Goal: Task Accomplishment & Management: Use online tool/utility

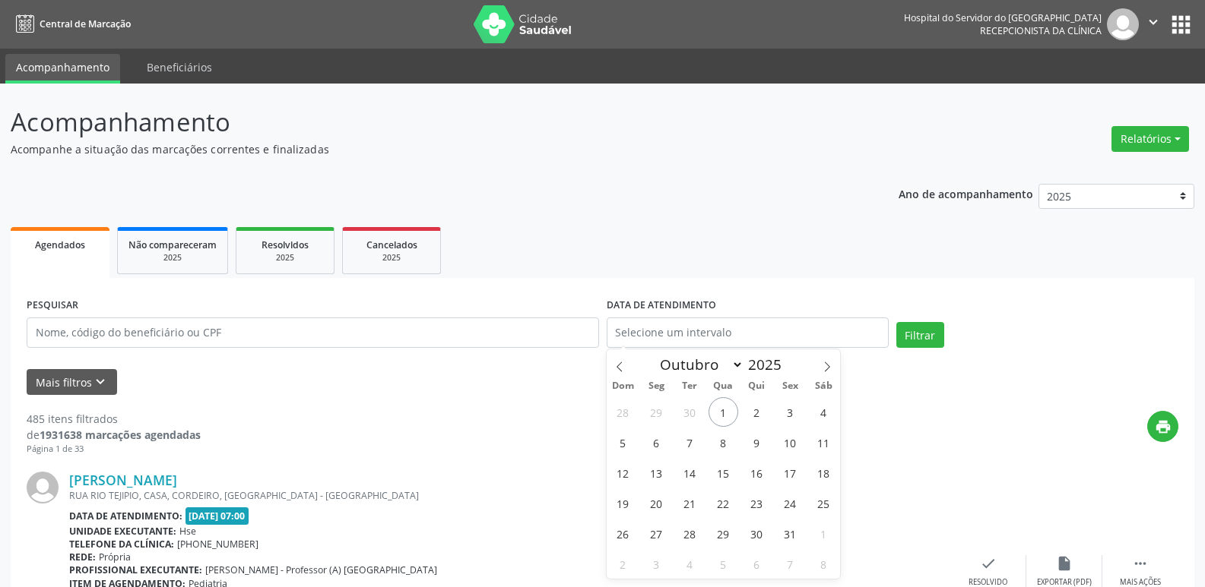
select select "9"
click at [166, 325] on input "text" at bounding box center [313, 333] width 572 height 30
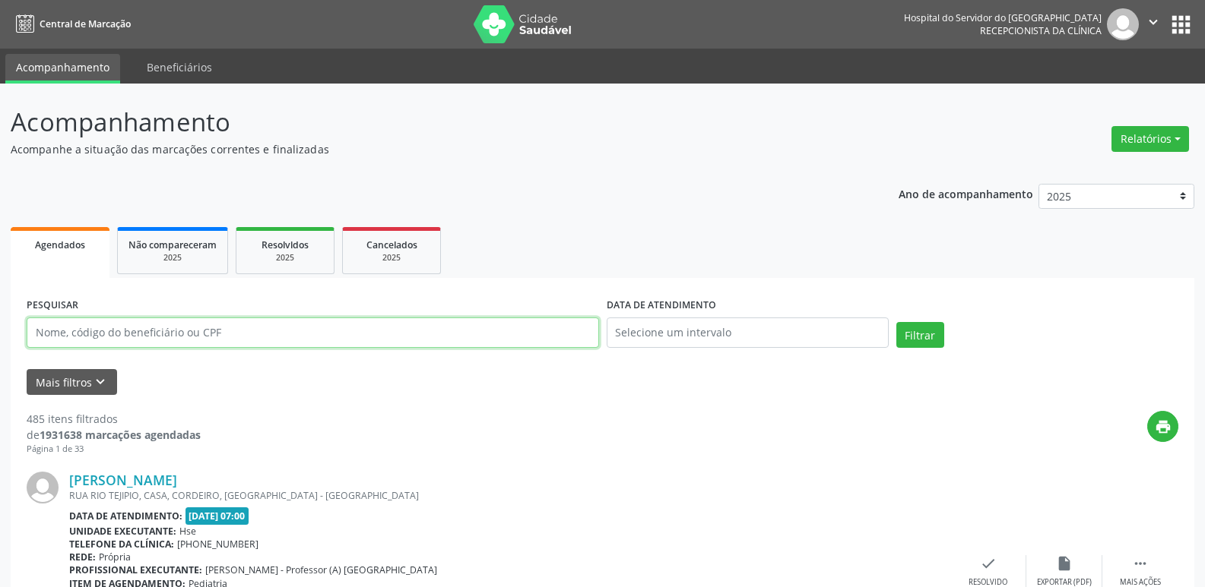
paste input "02513679407"
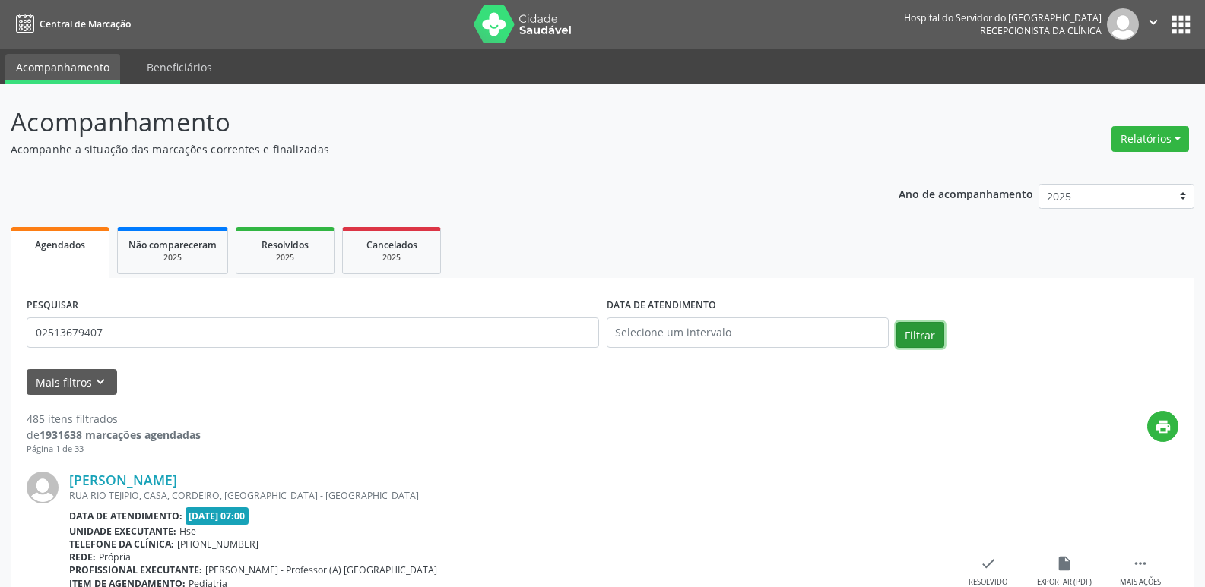
click at [910, 333] on button "Filtrar" at bounding box center [920, 335] width 48 height 26
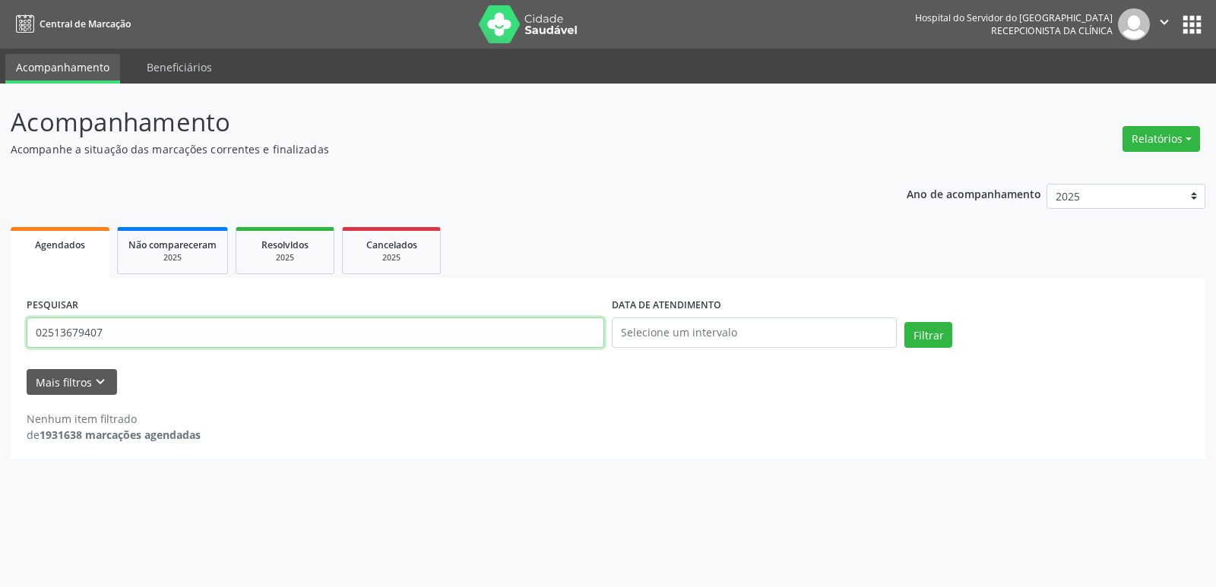
click at [135, 337] on input "02513679407" at bounding box center [316, 333] width 578 height 30
paste input "[PERSON_NAME] DO CARMO"
type input "[PERSON_NAME] DO CARMO"
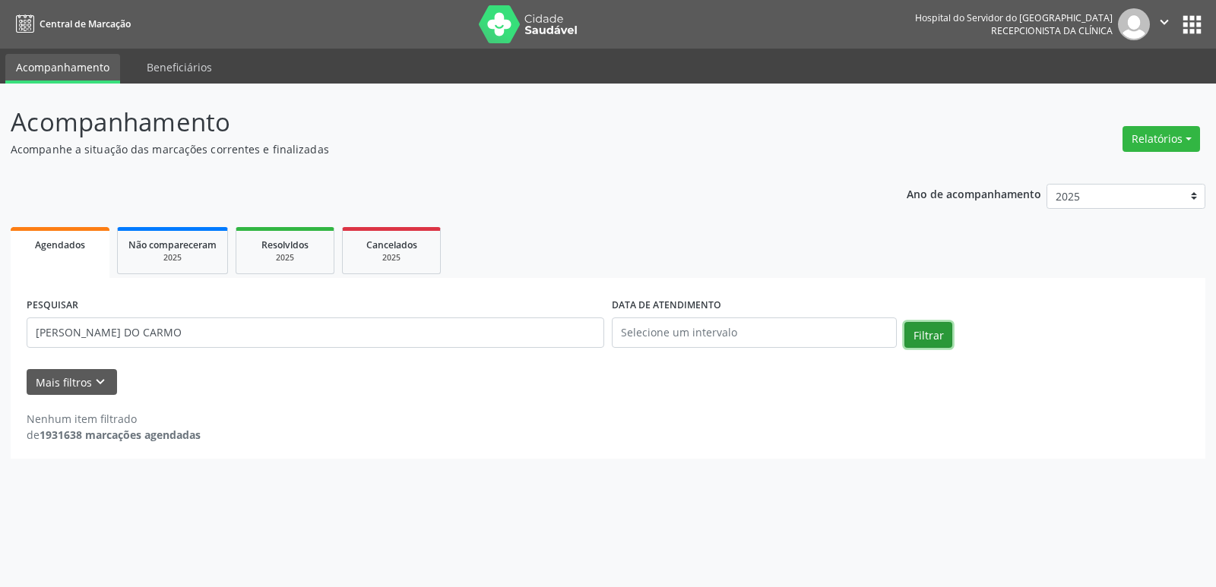
click at [926, 337] on button "Filtrar" at bounding box center [928, 335] width 48 height 26
click at [146, 242] on span "Não compareceram" at bounding box center [172, 245] width 88 height 13
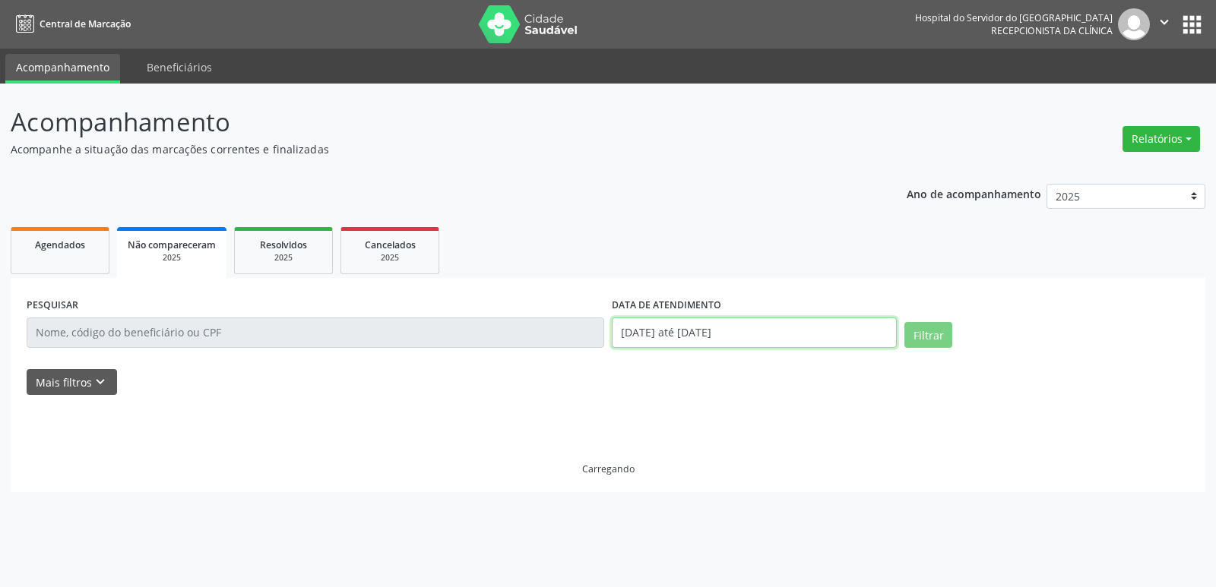
click at [680, 335] on input "[DATE] até [DATE]" at bounding box center [754, 333] width 285 height 30
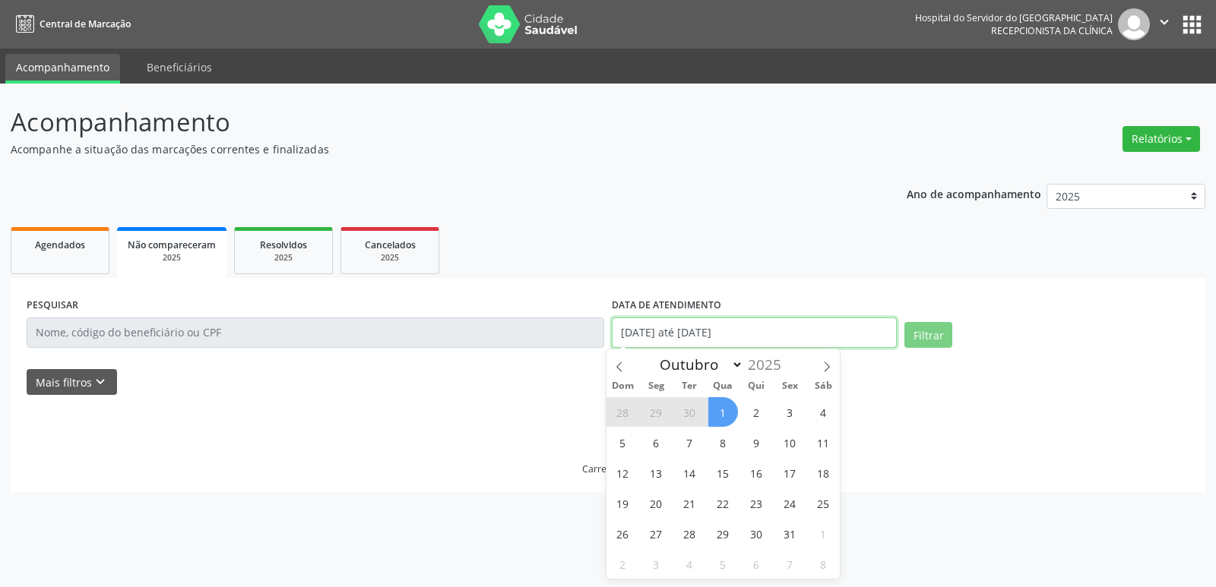
click at [680, 335] on input "[DATE] até [DATE]" at bounding box center [754, 333] width 285 height 30
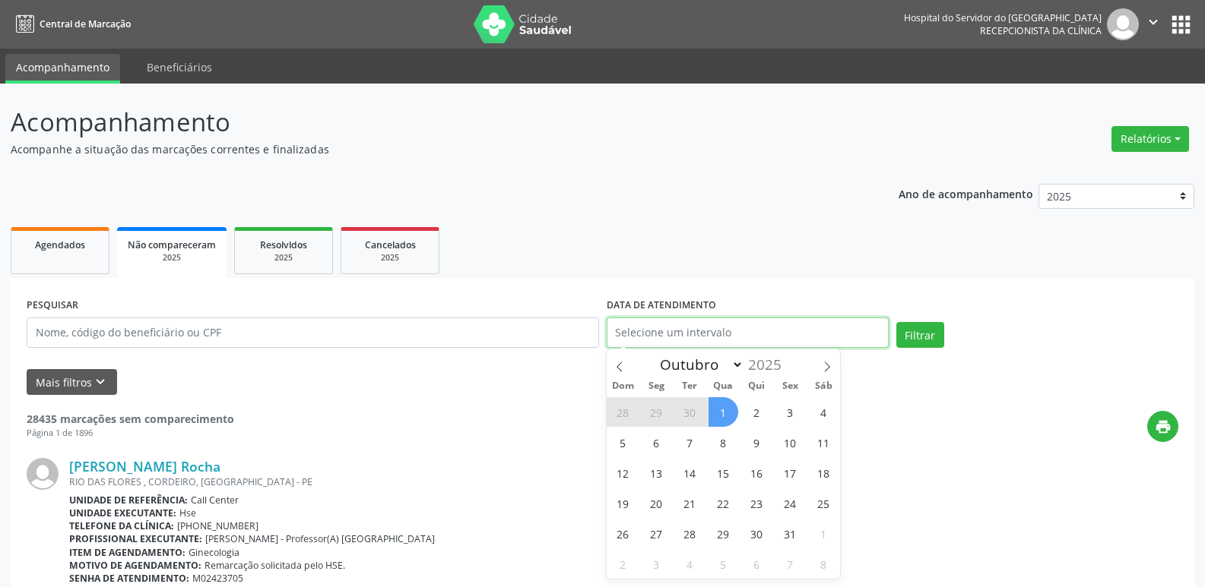
select select "0"
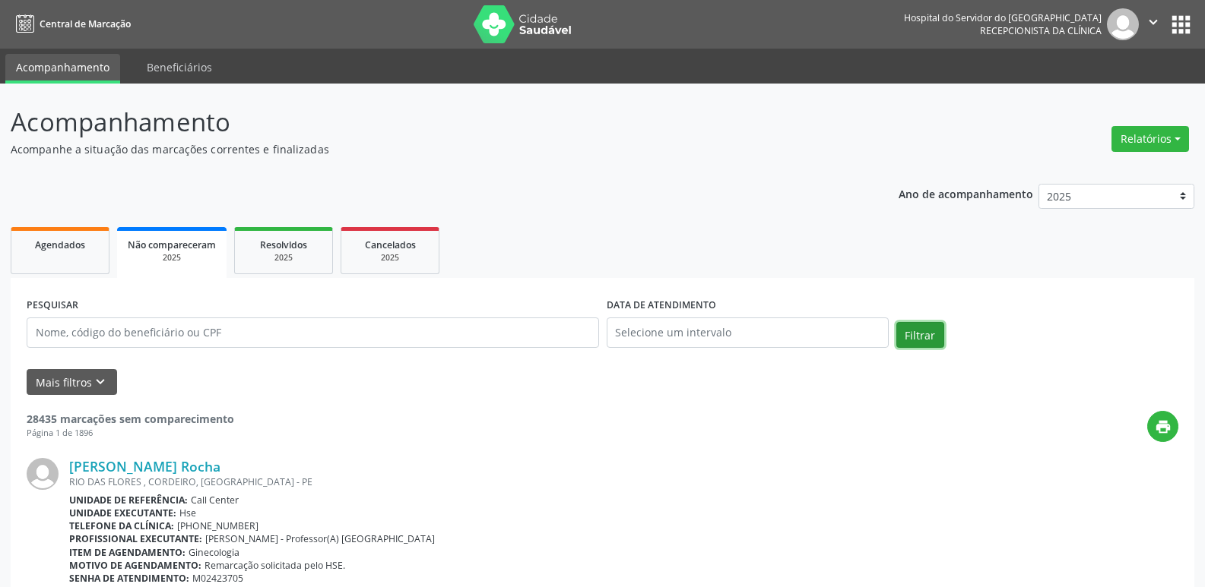
click at [920, 336] on button "Filtrar" at bounding box center [920, 335] width 48 height 26
click at [244, 336] on input "text" at bounding box center [313, 333] width 572 height 30
paste input "[PERSON_NAME] DO CARMO"
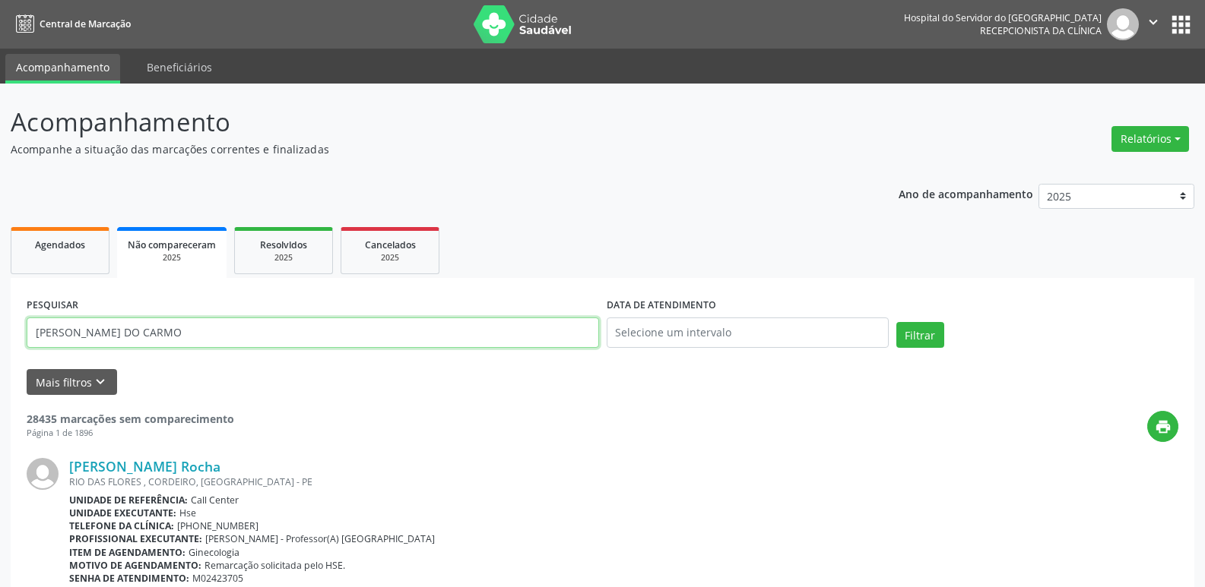
type input "[PERSON_NAME] DO CARMO"
click at [896, 322] on button "Filtrar" at bounding box center [920, 335] width 48 height 26
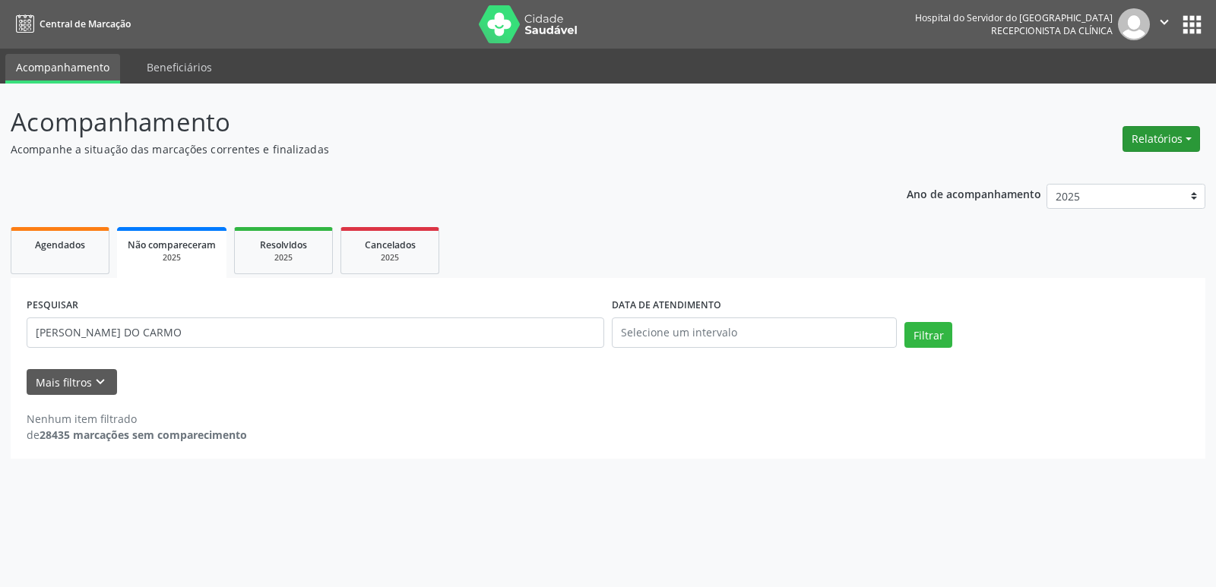
click at [1183, 143] on button "Relatórios" at bounding box center [1162, 139] width 78 height 26
click at [1094, 169] on link "Agendamentos" at bounding box center [1118, 171] width 163 height 21
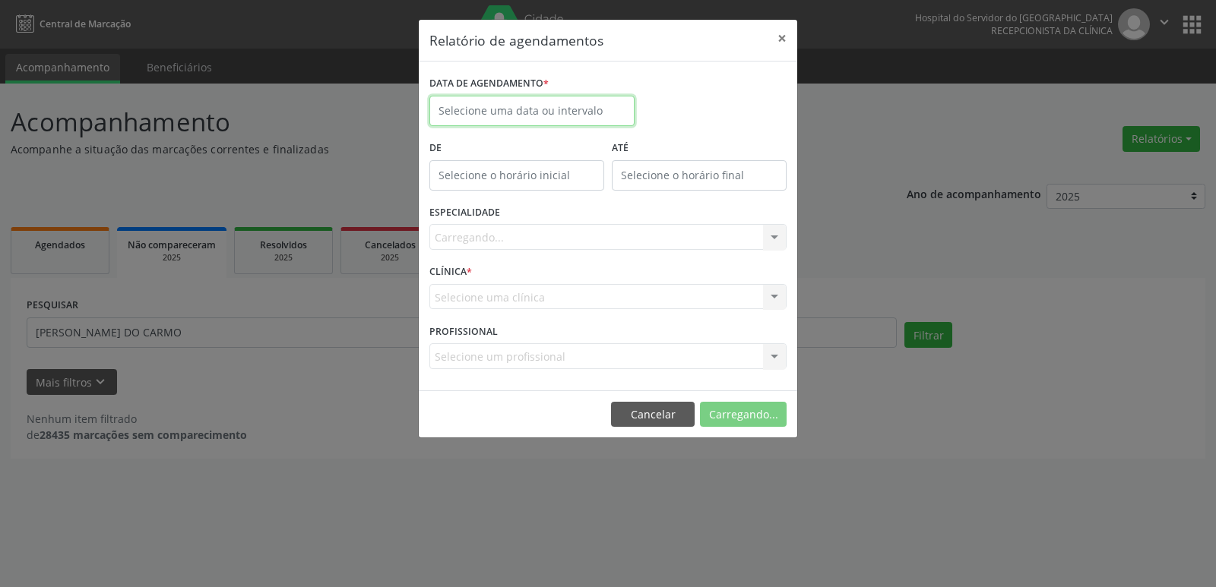
click at [491, 106] on input "text" at bounding box center [531, 111] width 205 height 30
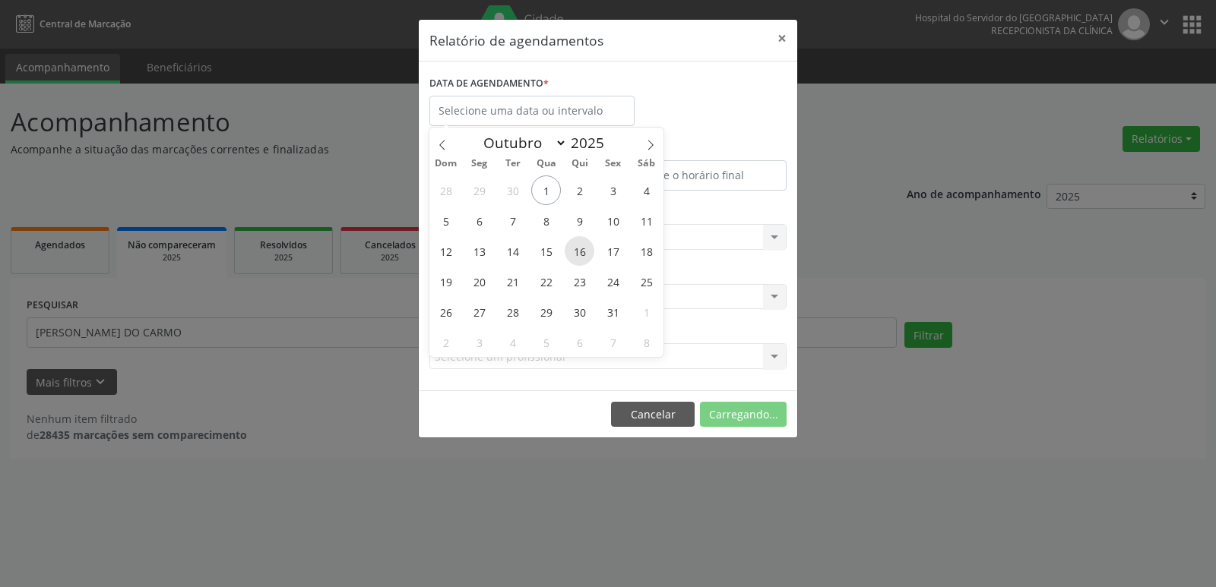
click at [578, 255] on span "16" at bounding box center [580, 251] width 30 height 30
type input "[DATE]"
click at [578, 255] on span "16" at bounding box center [580, 251] width 30 height 30
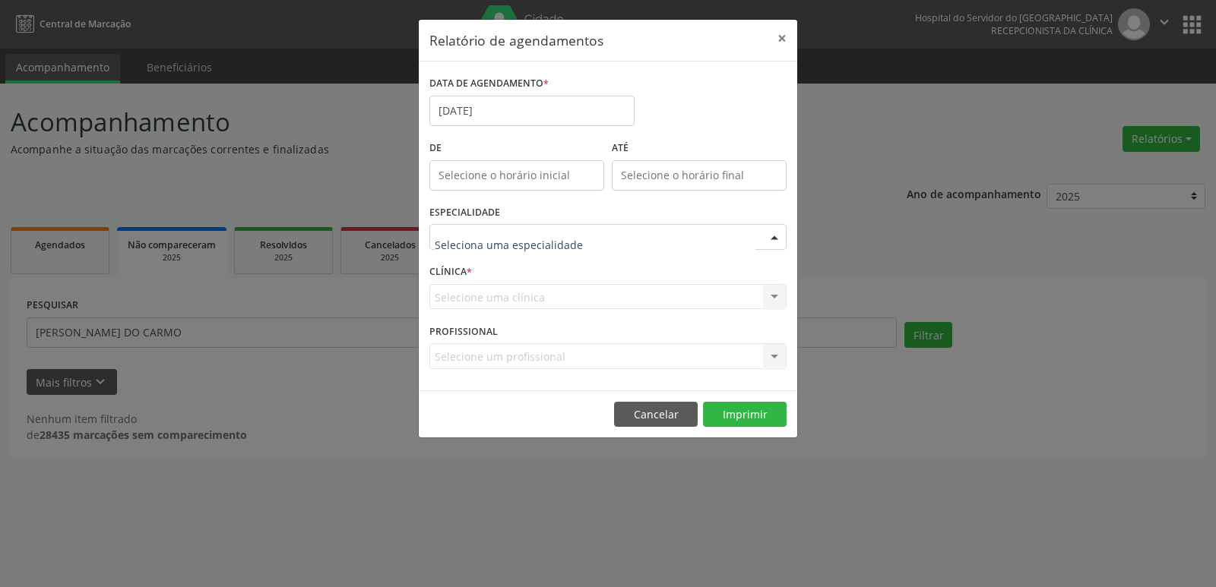
click at [775, 233] on div at bounding box center [774, 238] width 23 height 26
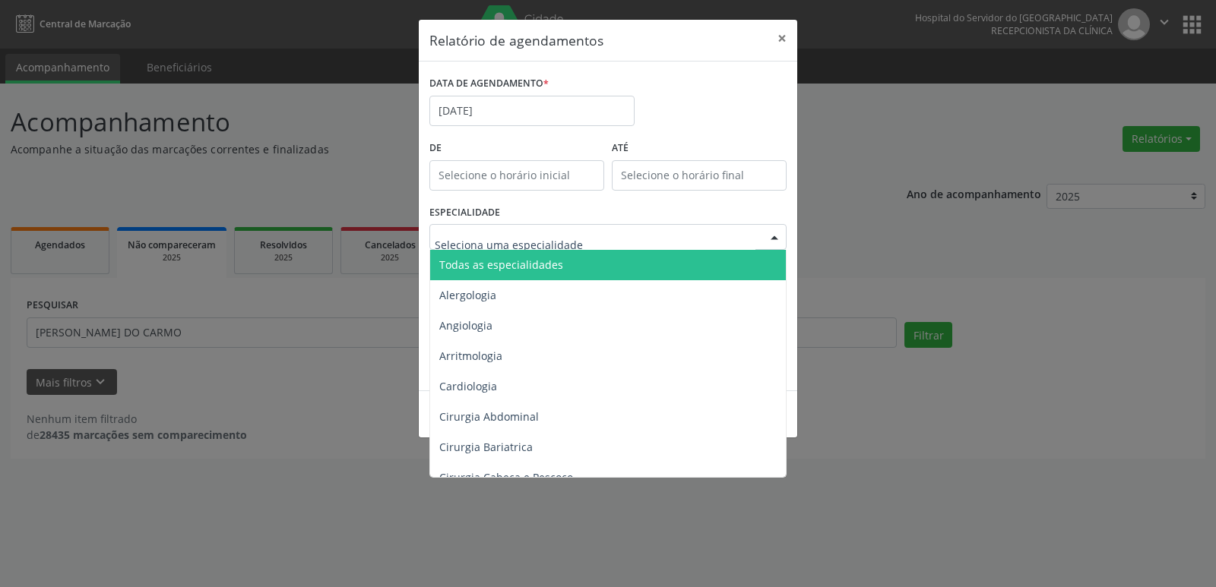
click at [611, 263] on span "Todas as especialidades" at bounding box center [609, 265] width 358 height 30
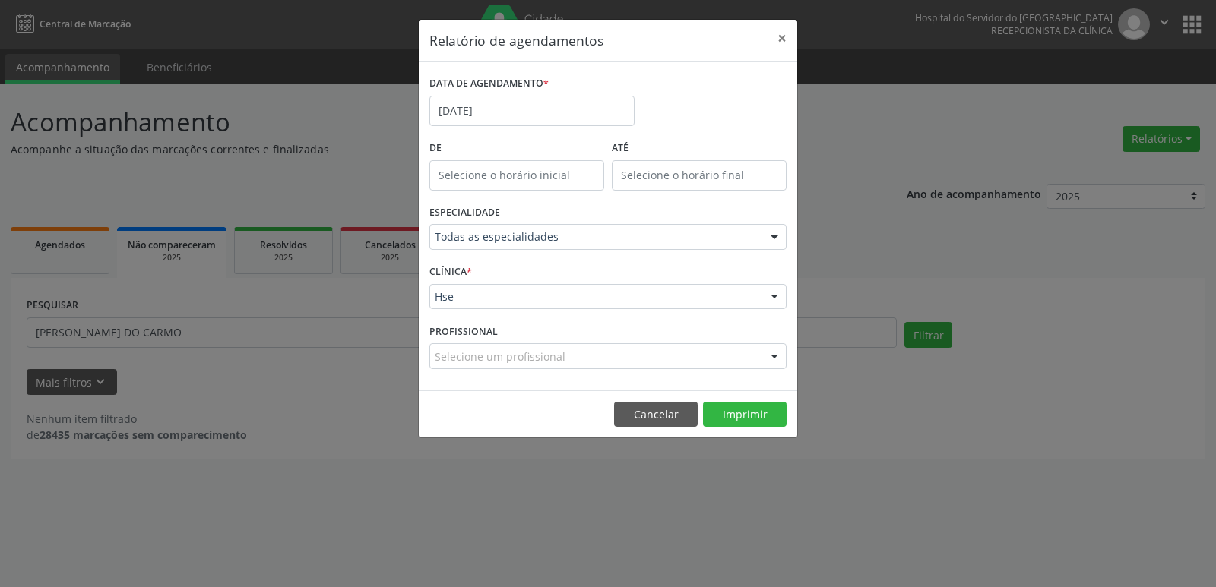
click at [774, 297] on div at bounding box center [774, 298] width 23 height 26
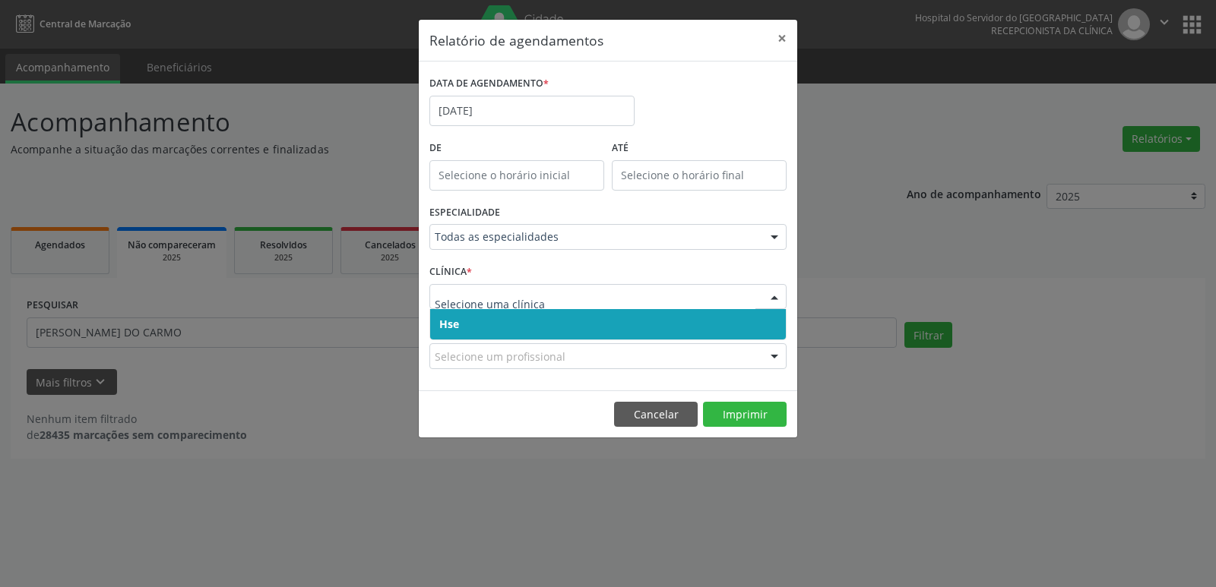
click at [603, 327] on span "Hse" at bounding box center [608, 324] width 356 height 30
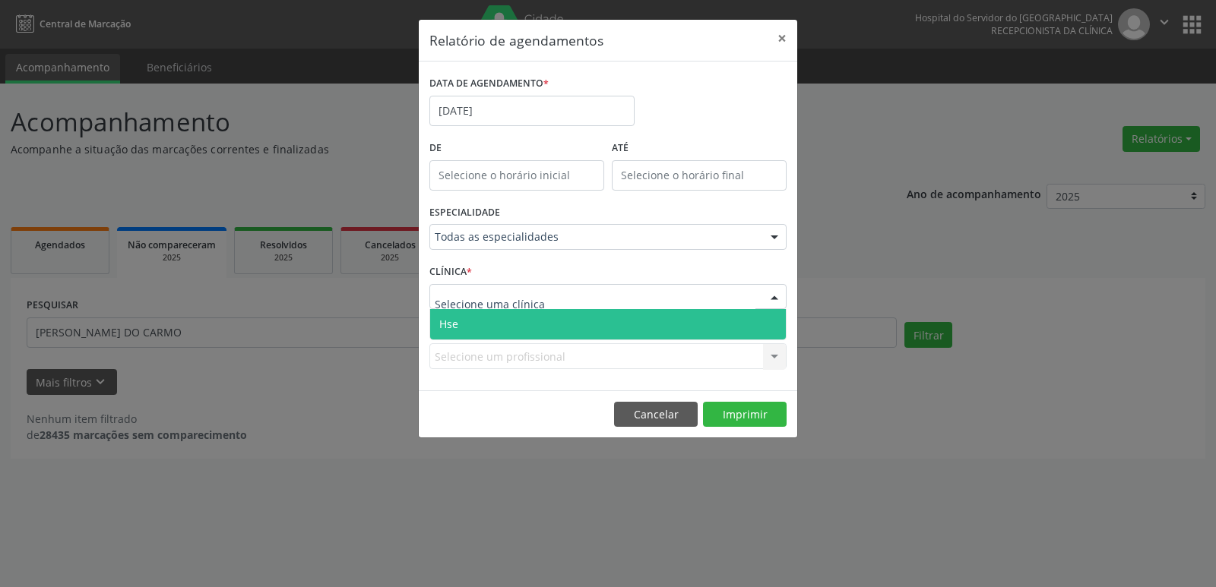
click at [771, 296] on div at bounding box center [774, 298] width 23 height 26
click at [578, 325] on span "Hse" at bounding box center [608, 324] width 356 height 30
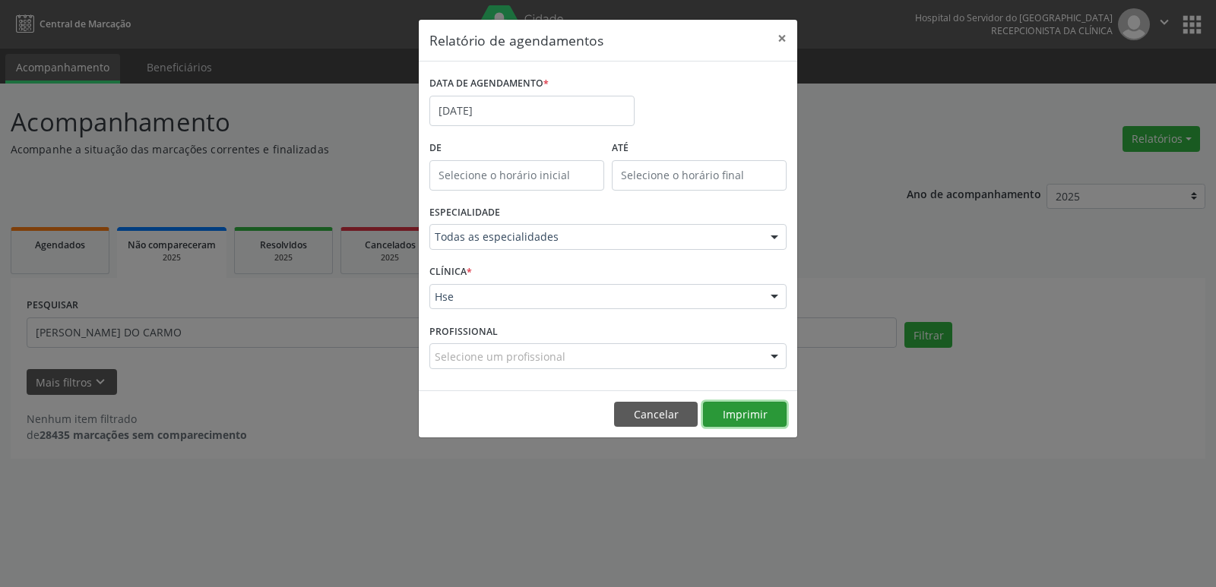
click at [743, 416] on button "Imprimir" at bounding box center [745, 415] width 84 height 26
click at [783, 35] on button "×" at bounding box center [782, 38] width 30 height 37
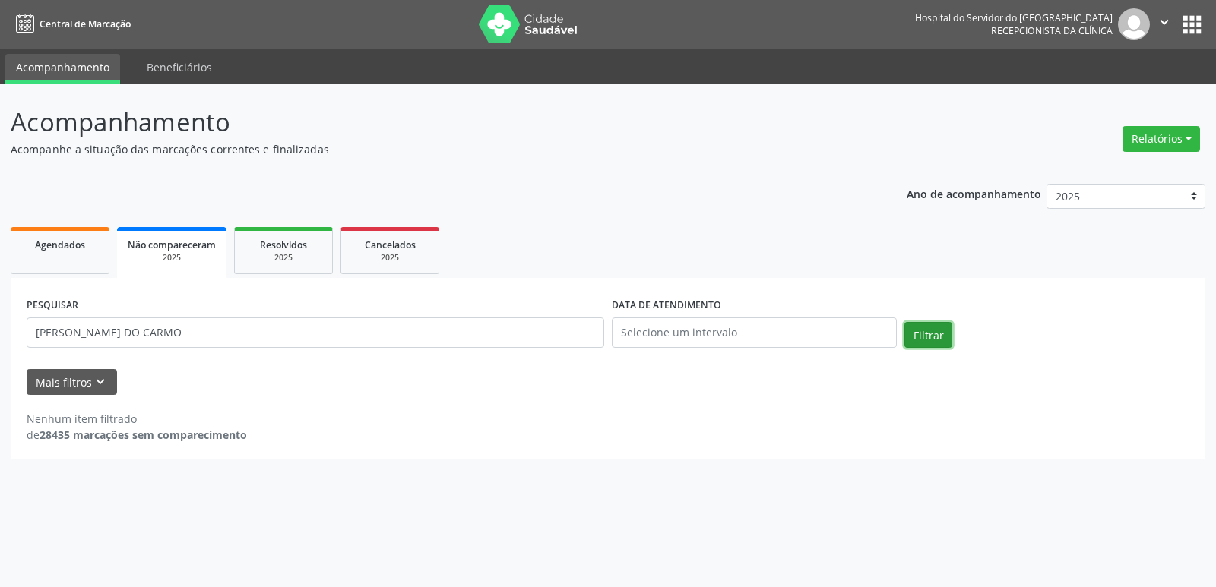
click at [937, 335] on button "Filtrar" at bounding box center [928, 335] width 48 height 26
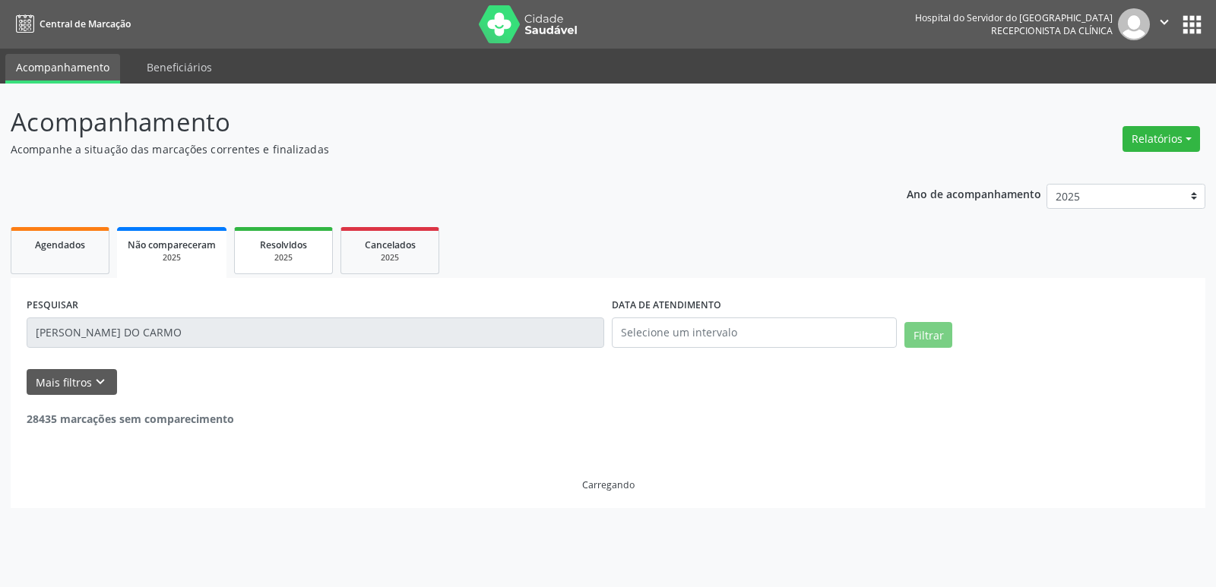
click at [301, 252] on div "Resolvidos" at bounding box center [283, 244] width 76 height 16
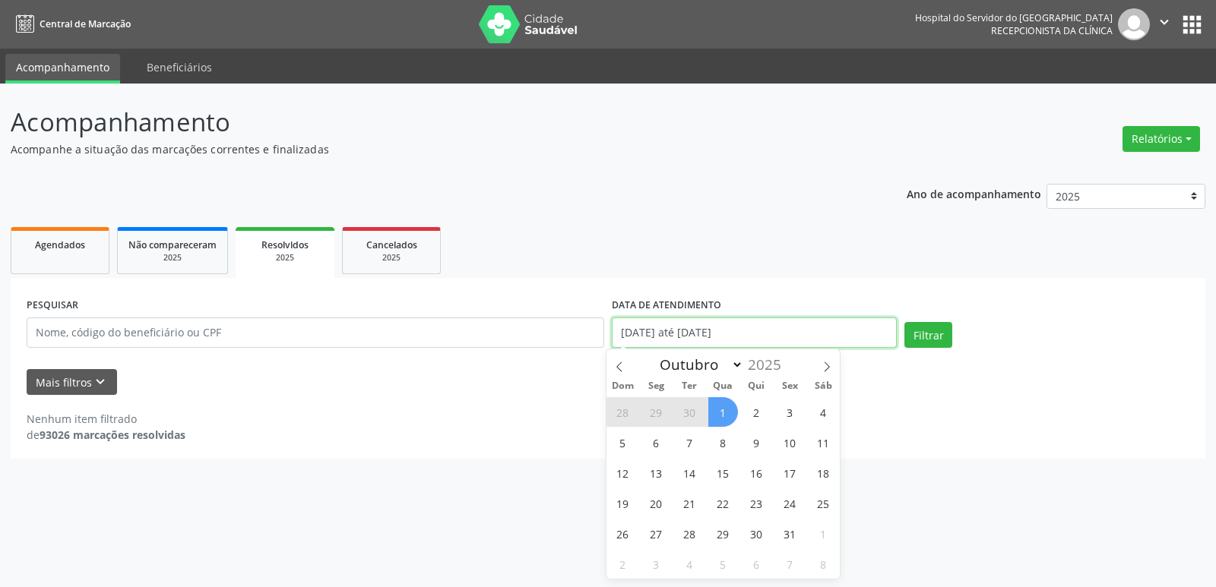
click at [717, 333] on input "[DATE] até [DATE]" at bounding box center [754, 333] width 285 height 30
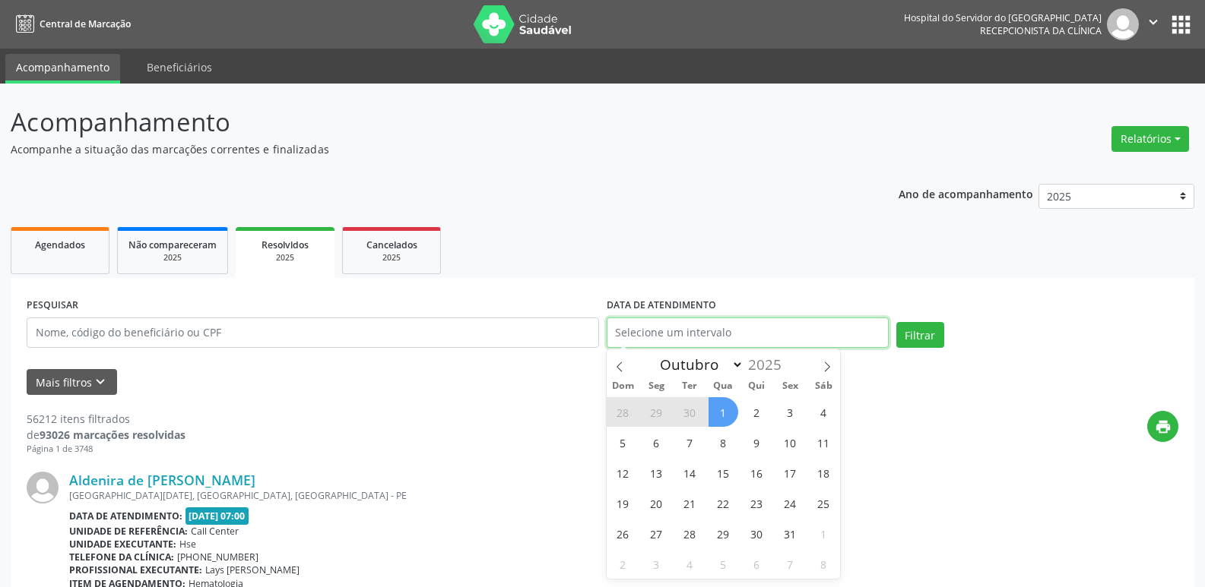
select select "0"
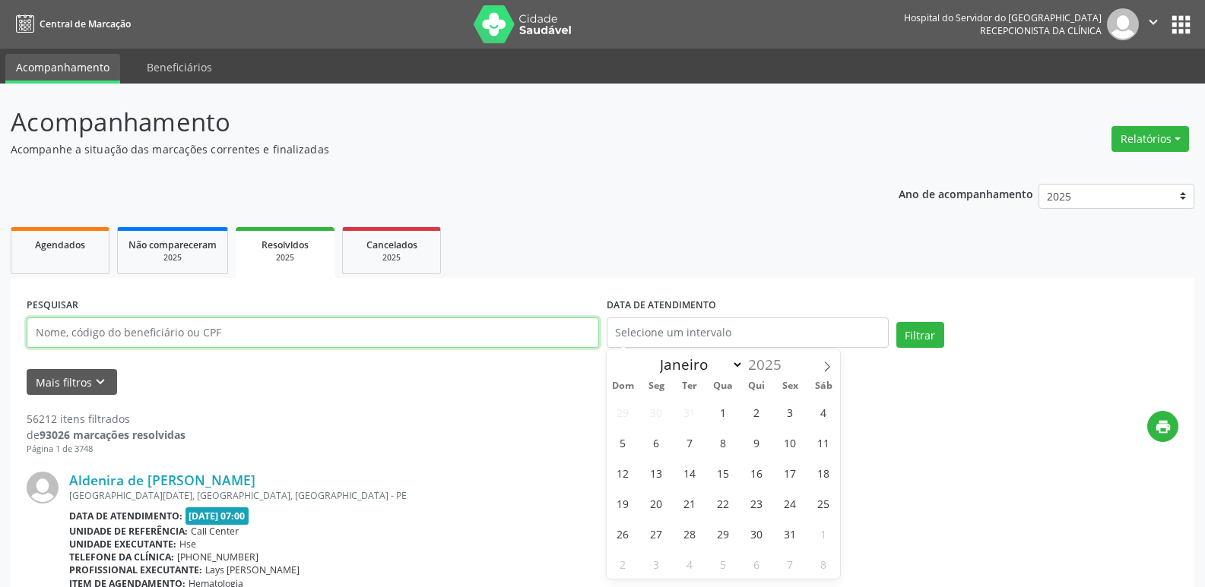
click at [166, 333] on input "text" at bounding box center [313, 333] width 572 height 30
paste input "[PERSON_NAME] DO CARMO"
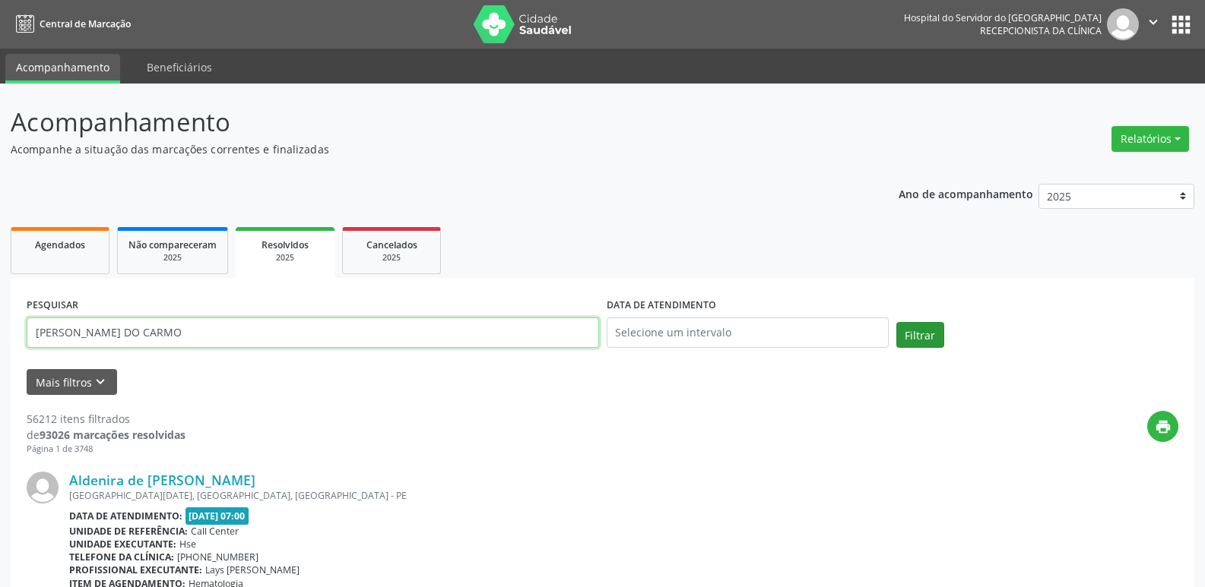
type input "[PERSON_NAME] DO CARMO"
click at [920, 335] on button "Filtrar" at bounding box center [920, 335] width 48 height 26
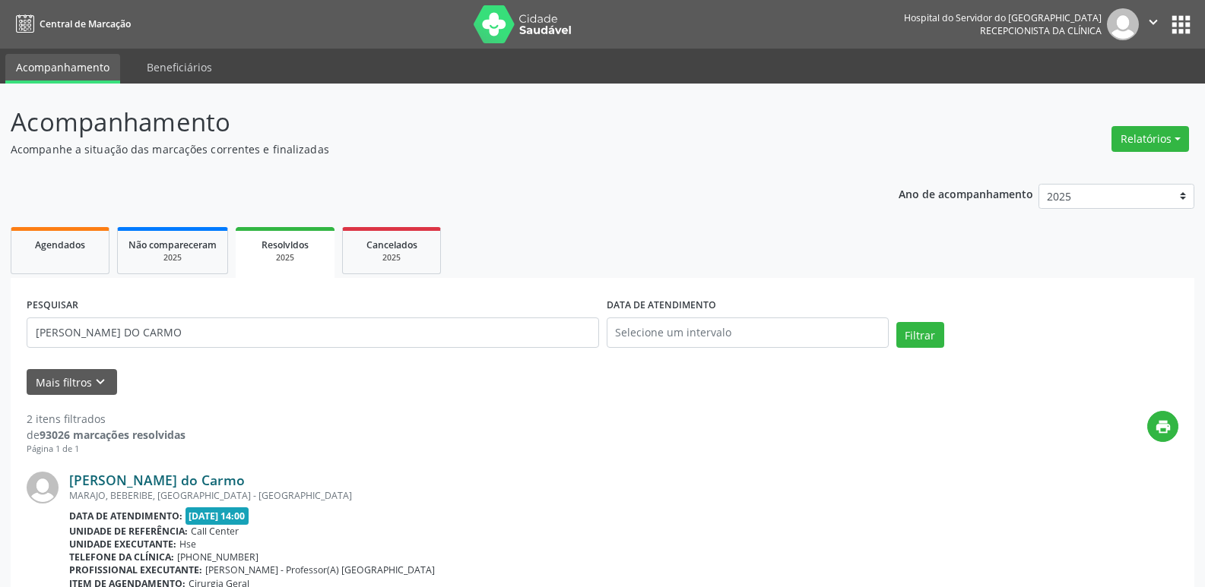
click at [198, 484] on link "[PERSON_NAME] do Carmo" at bounding box center [157, 480] width 176 height 17
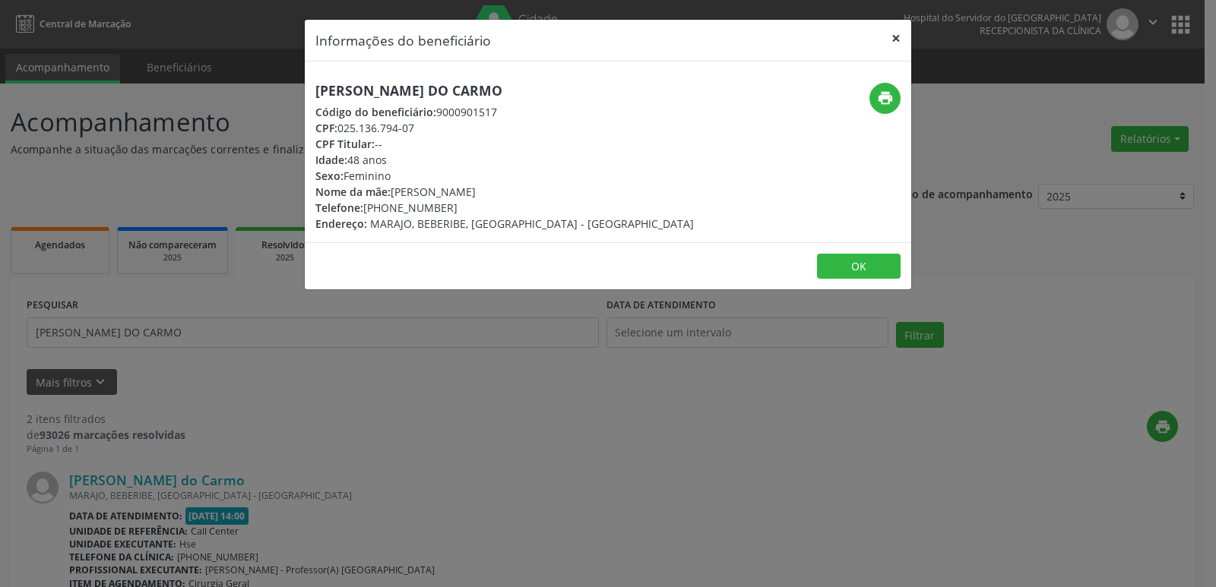
click at [901, 37] on button "×" at bounding box center [896, 38] width 30 height 37
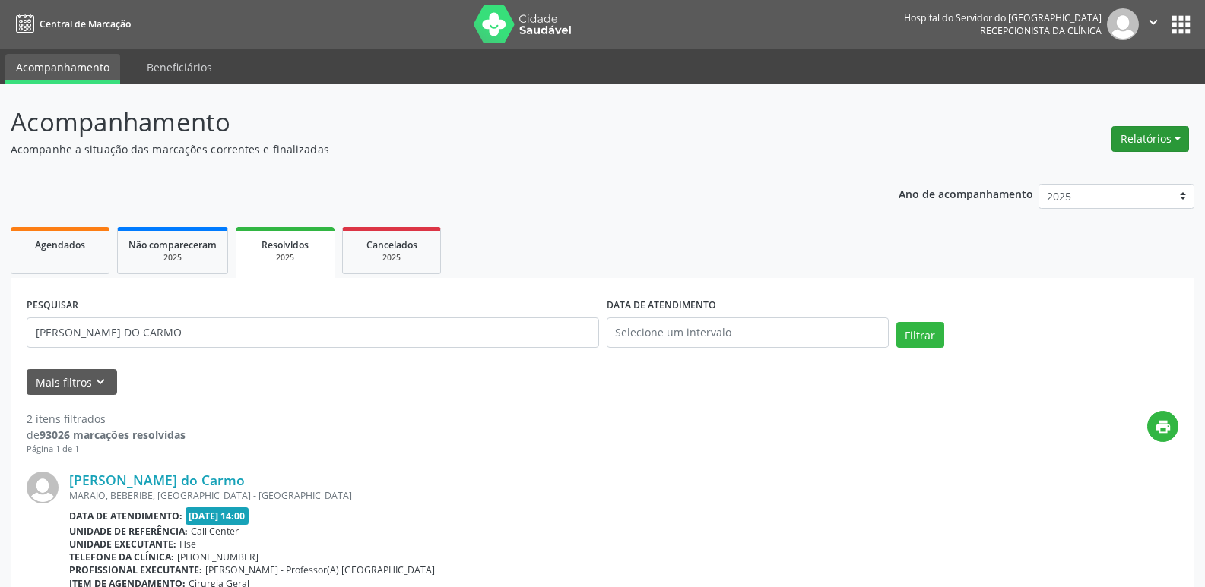
click at [1171, 138] on button "Relatórios" at bounding box center [1150, 139] width 78 height 26
click at [1115, 166] on link "Agendamentos" at bounding box center [1107, 171] width 163 height 21
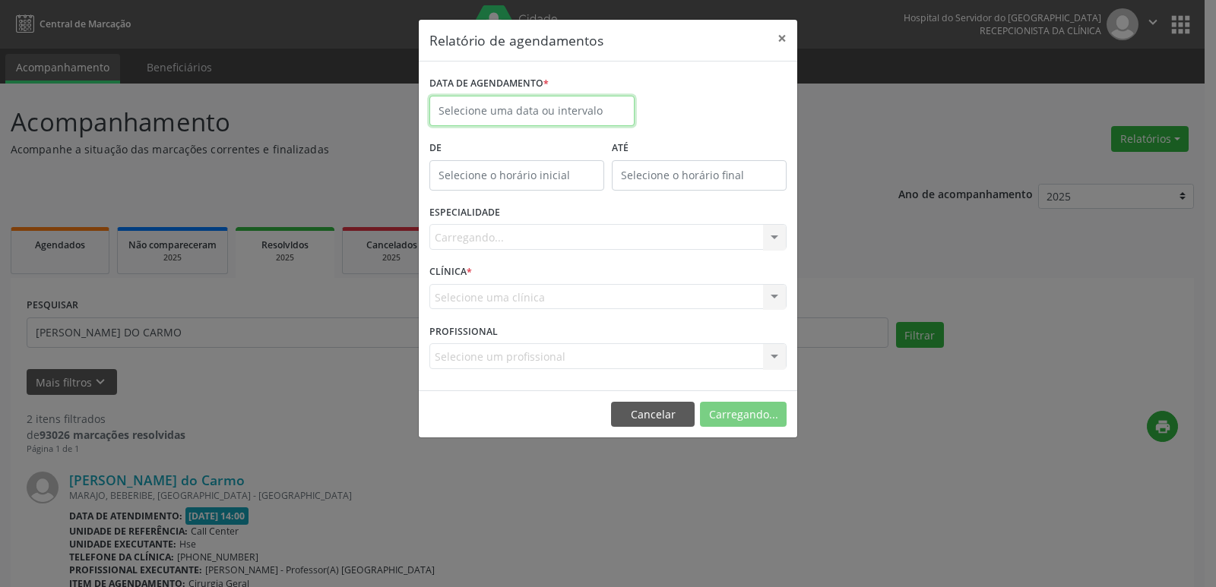
click at [510, 106] on input "text" at bounding box center [531, 111] width 205 height 30
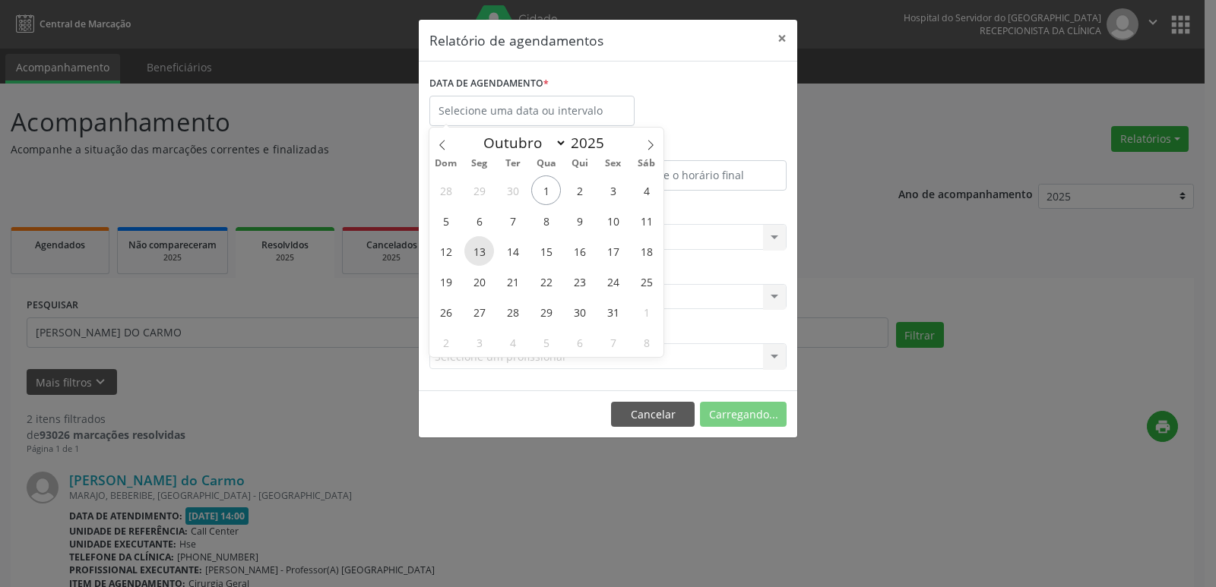
click at [482, 247] on span "13" at bounding box center [479, 251] width 30 height 30
type input "[DATE]"
click at [478, 255] on span "13" at bounding box center [479, 251] width 30 height 30
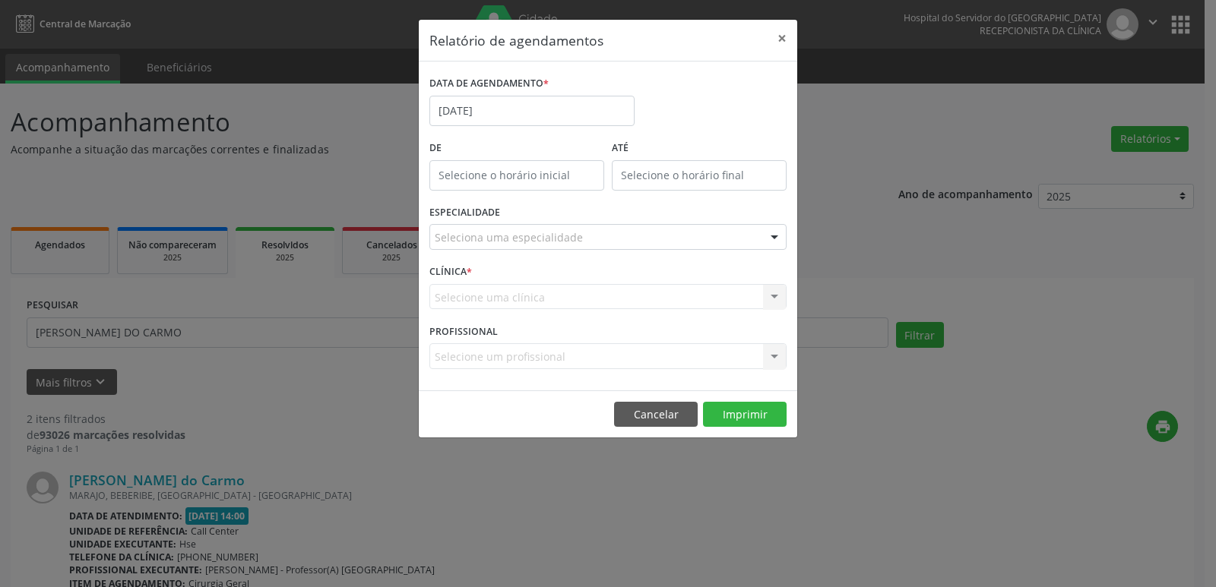
click at [478, 255] on div "ESPECIALIDADE Seleciona uma especialidade Todas as especialidades Alergologia A…" at bounding box center [608, 230] width 365 height 59
click at [775, 240] on div at bounding box center [774, 238] width 23 height 26
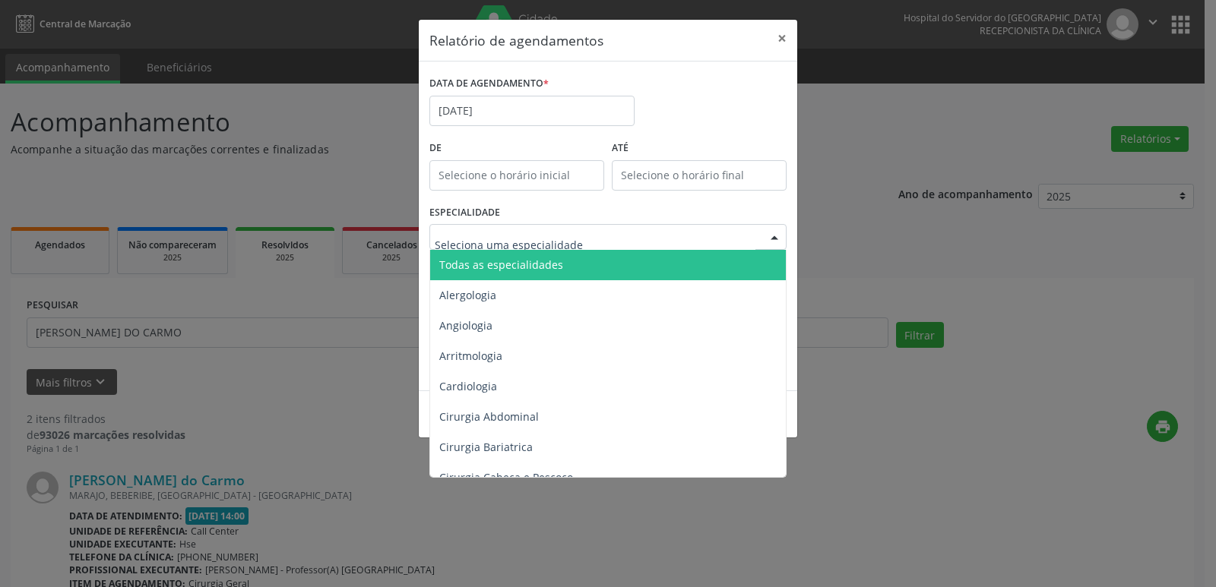
click at [587, 264] on span "Todas as especialidades" at bounding box center [609, 265] width 358 height 30
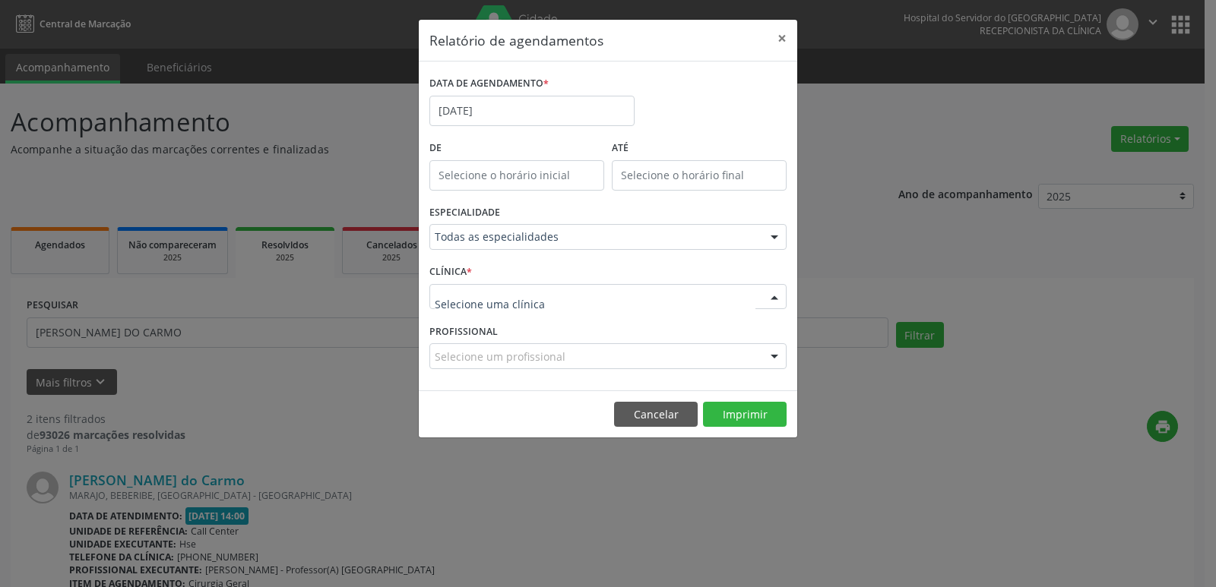
click at [777, 299] on div at bounding box center [774, 298] width 23 height 26
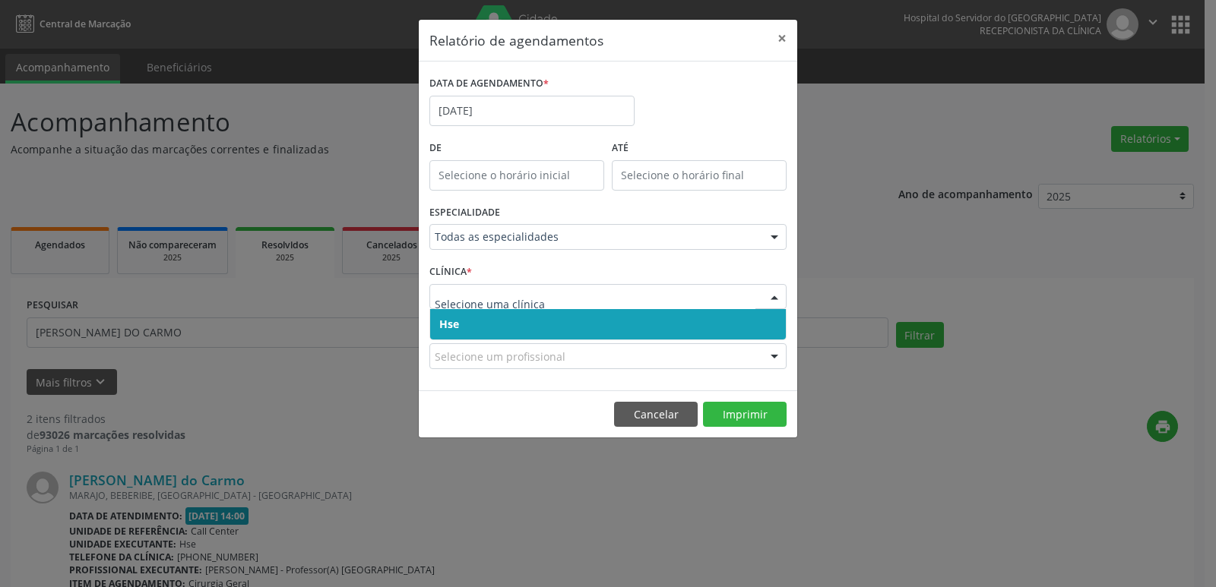
click at [504, 321] on span "Hse" at bounding box center [608, 324] width 356 height 30
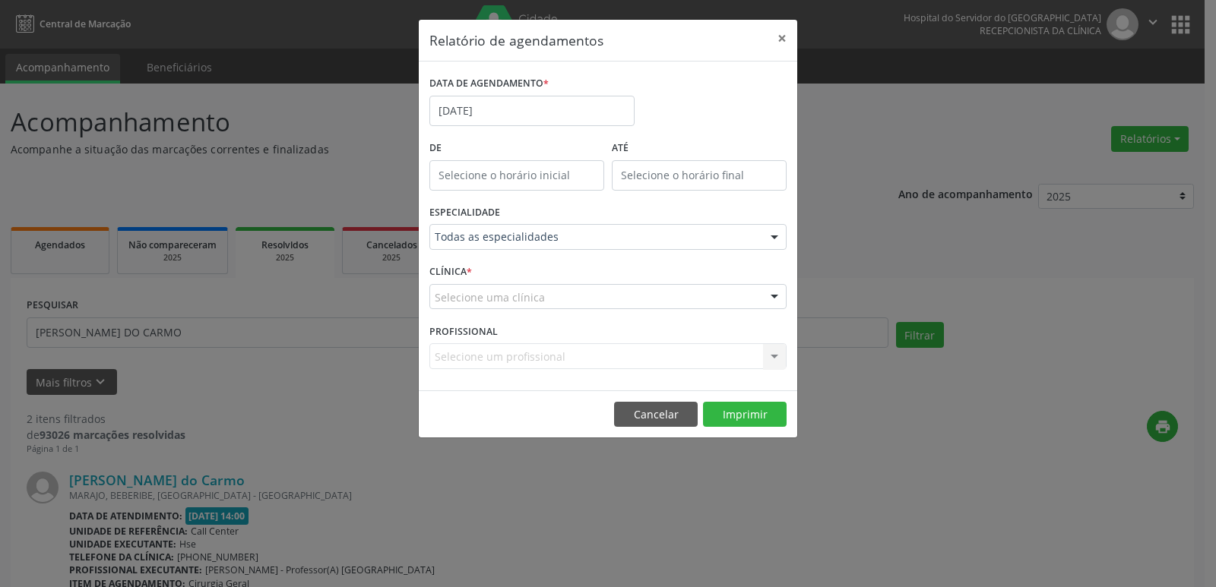
click at [772, 296] on div at bounding box center [774, 298] width 23 height 26
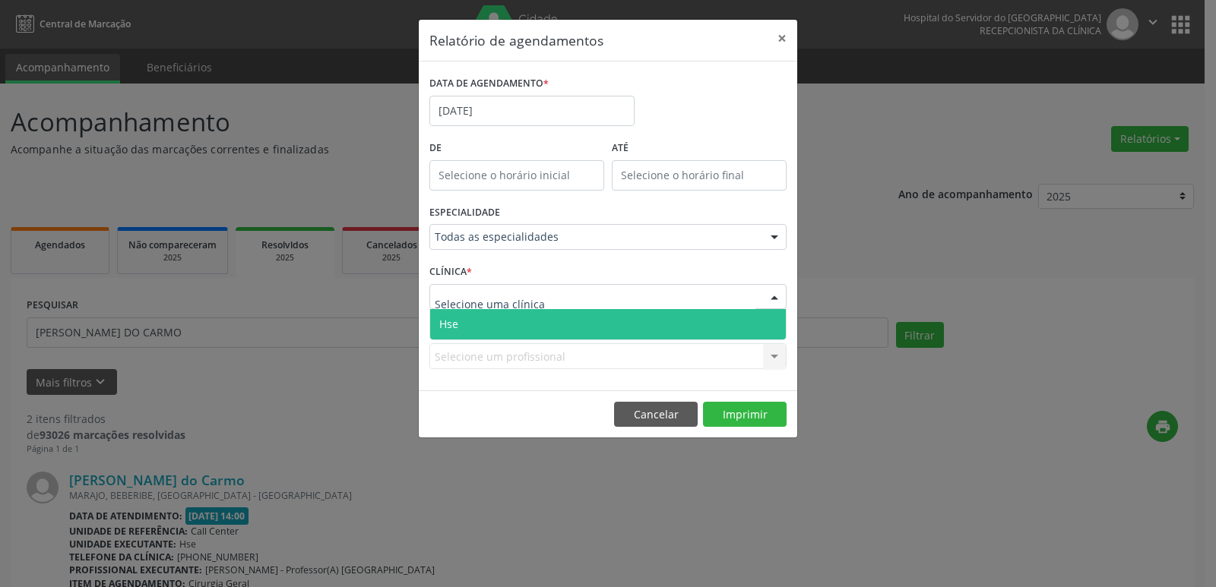
click at [575, 331] on span "Hse" at bounding box center [608, 324] width 356 height 30
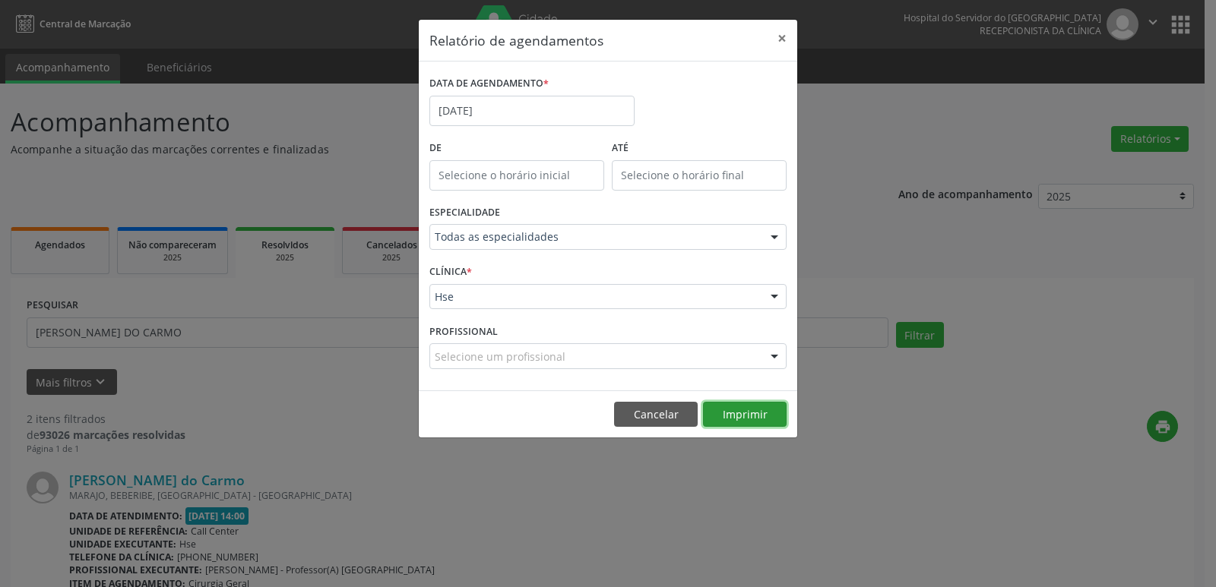
click at [738, 418] on button "Imprimir" at bounding box center [745, 415] width 84 height 26
click at [492, 111] on input "[DATE]" at bounding box center [531, 111] width 205 height 30
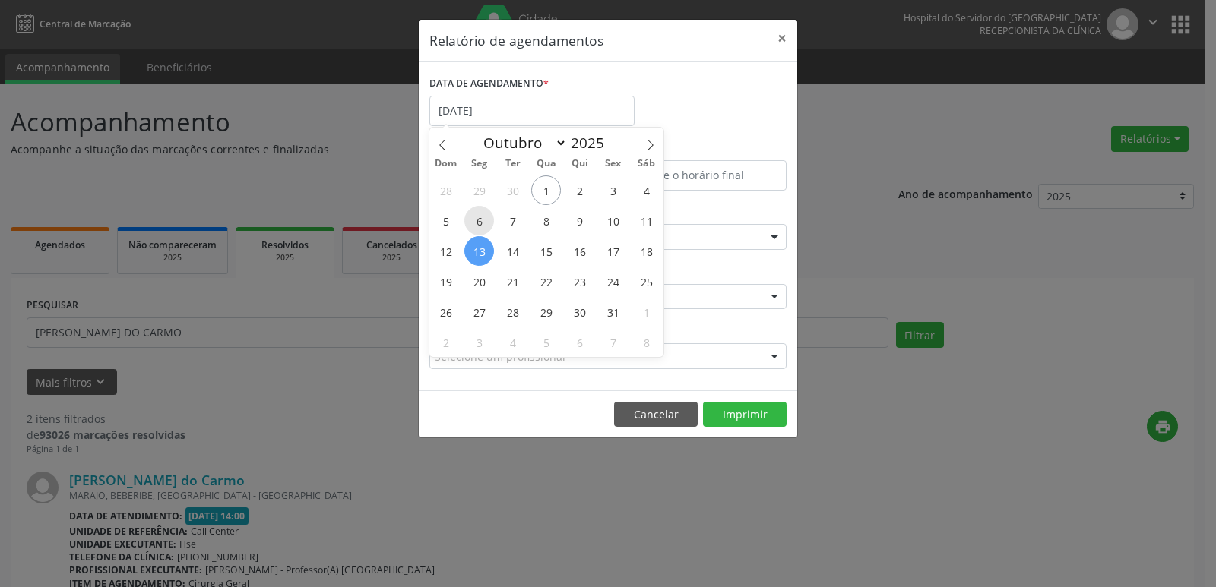
click at [482, 216] on span "6" at bounding box center [479, 221] width 30 height 30
type input "[DATE]"
drag, startPoint x: 482, startPoint y: 222, endPoint x: 623, endPoint y: 232, distance: 141.7
click at [623, 232] on div "28 29 30 1 2 3 4 5 6 7 8 9 10 11 12 13 14 15 16 17 18 19 20 21 22 23 24 25 26 2…" at bounding box center [546, 266] width 234 height 182
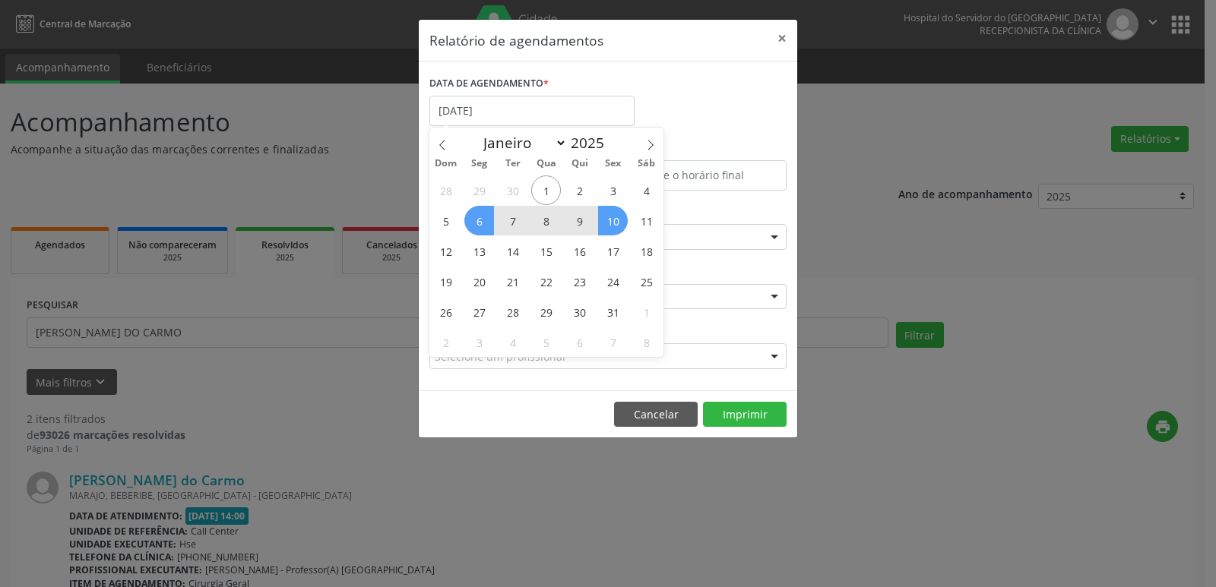
click at [615, 223] on span "10" at bounding box center [613, 221] width 30 height 30
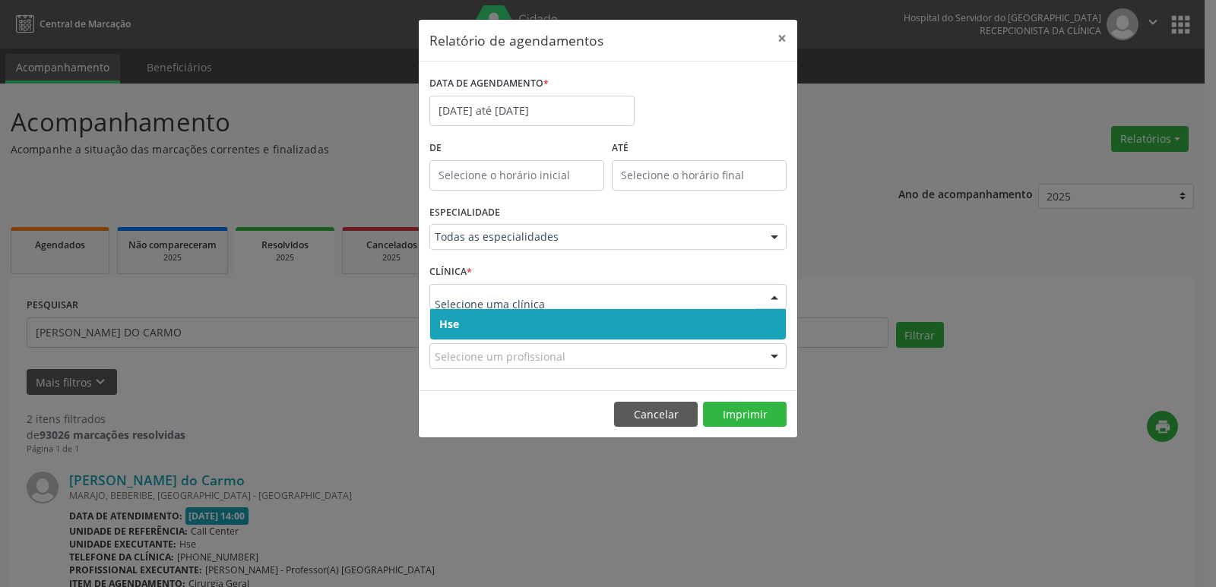
click at [775, 295] on div at bounding box center [774, 298] width 23 height 26
click at [673, 325] on span "Hse" at bounding box center [608, 324] width 356 height 30
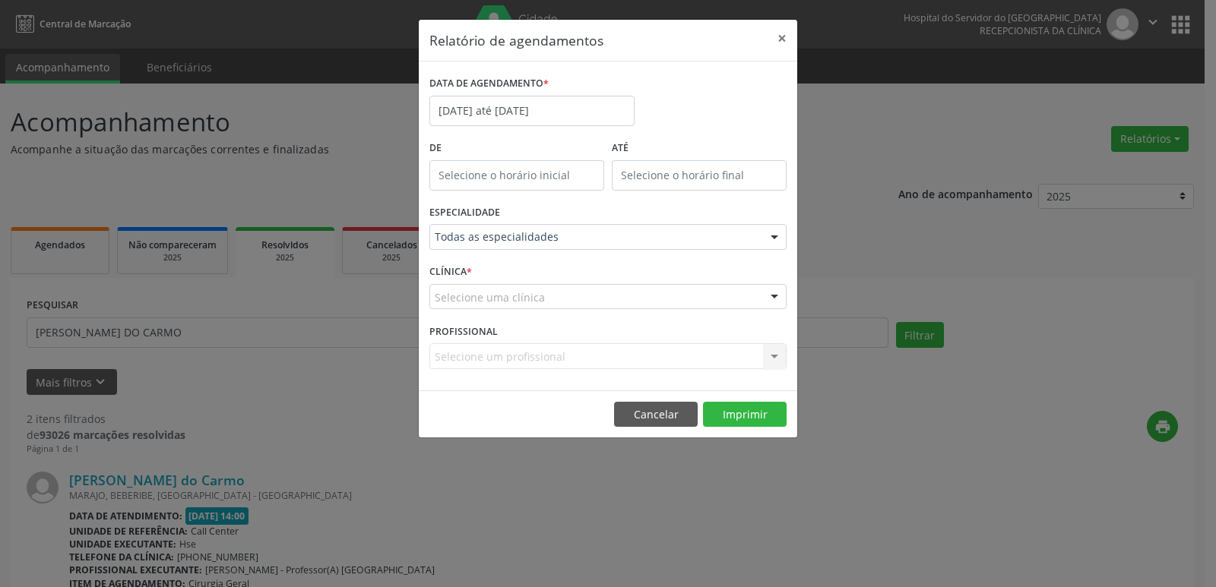
click at [776, 293] on div at bounding box center [774, 298] width 23 height 26
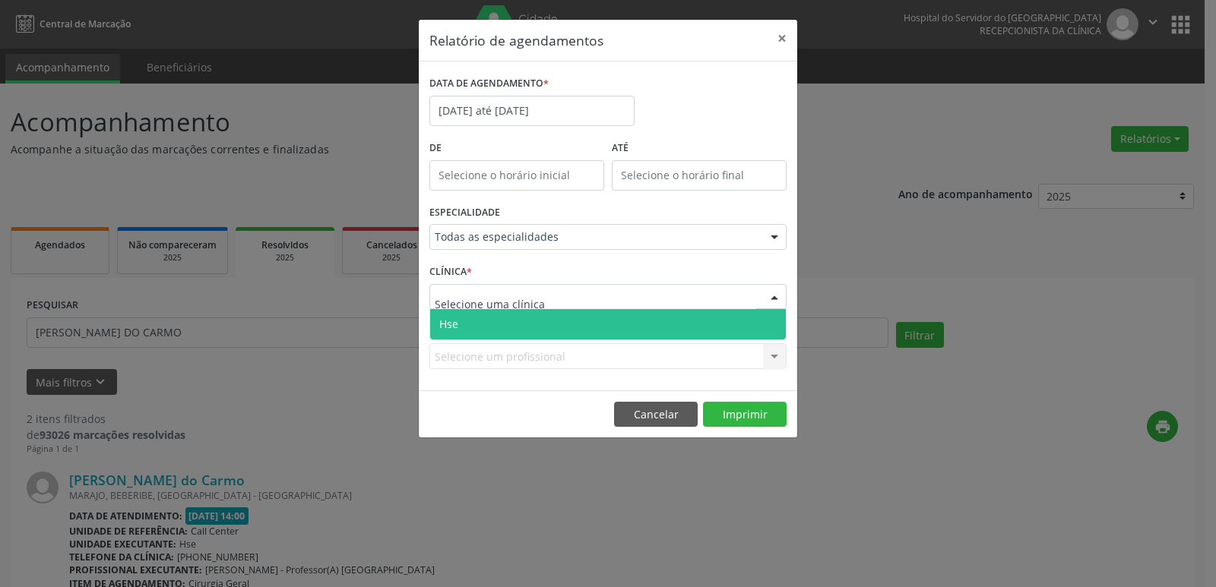
click at [521, 328] on span "Hse" at bounding box center [608, 324] width 356 height 30
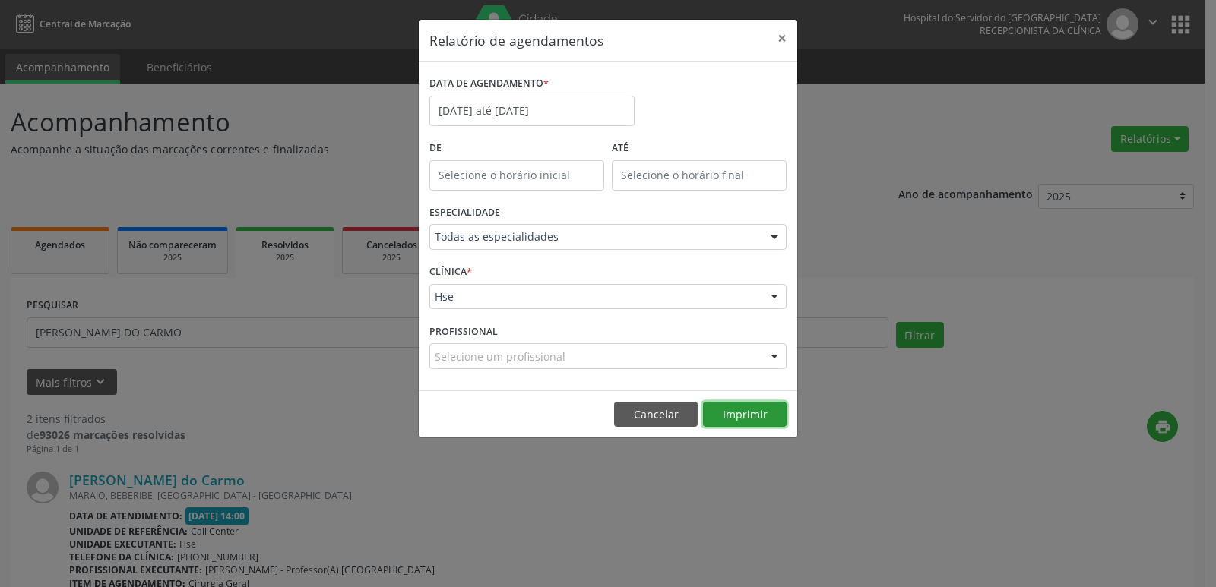
click at [746, 410] on button "Imprimir" at bounding box center [745, 415] width 84 height 26
click at [789, 36] on button "×" at bounding box center [782, 38] width 30 height 37
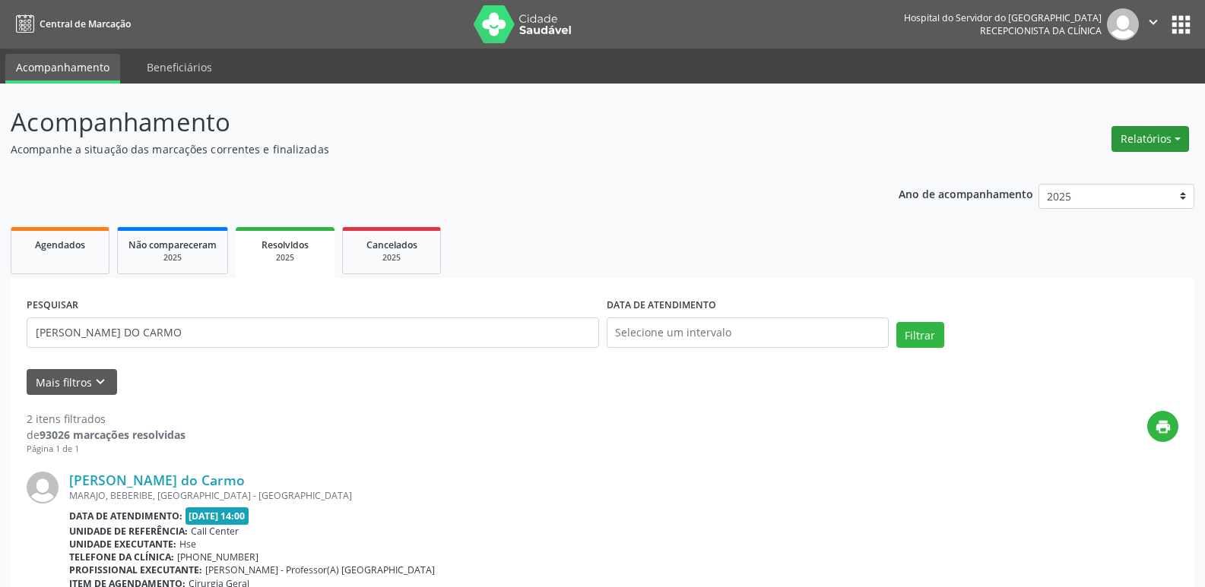
click at [1172, 140] on button "Relatórios" at bounding box center [1150, 139] width 78 height 26
click at [1106, 174] on link "Agendamentos" at bounding box center [1107, 171] width 163 height 21
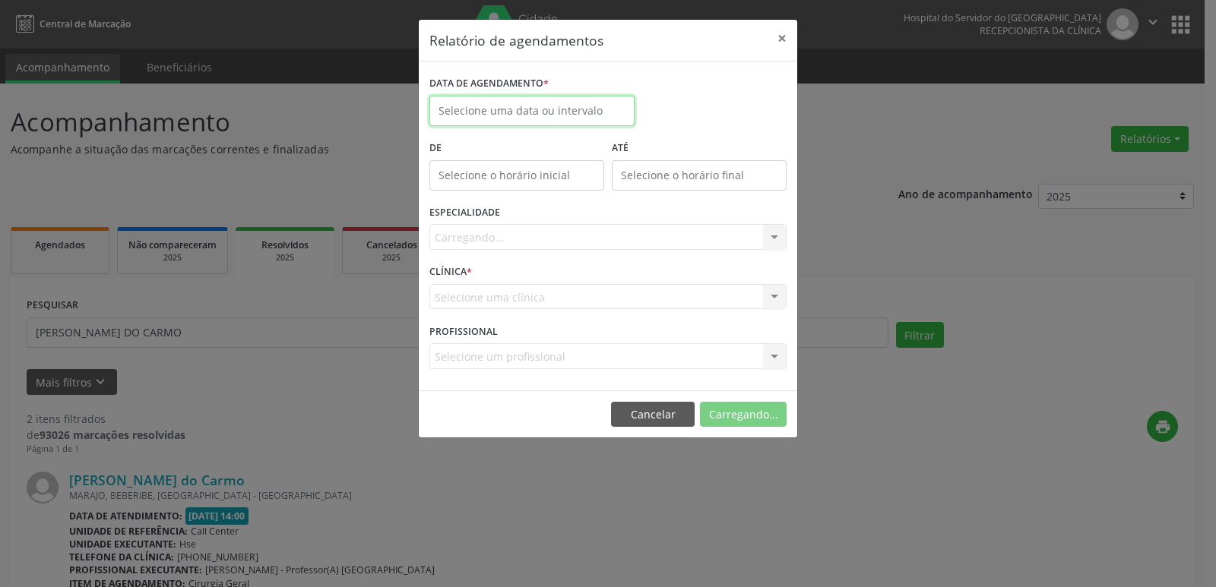
click at [486, 115] on input "text" at bounding box center [531, 111] width 205 height 30
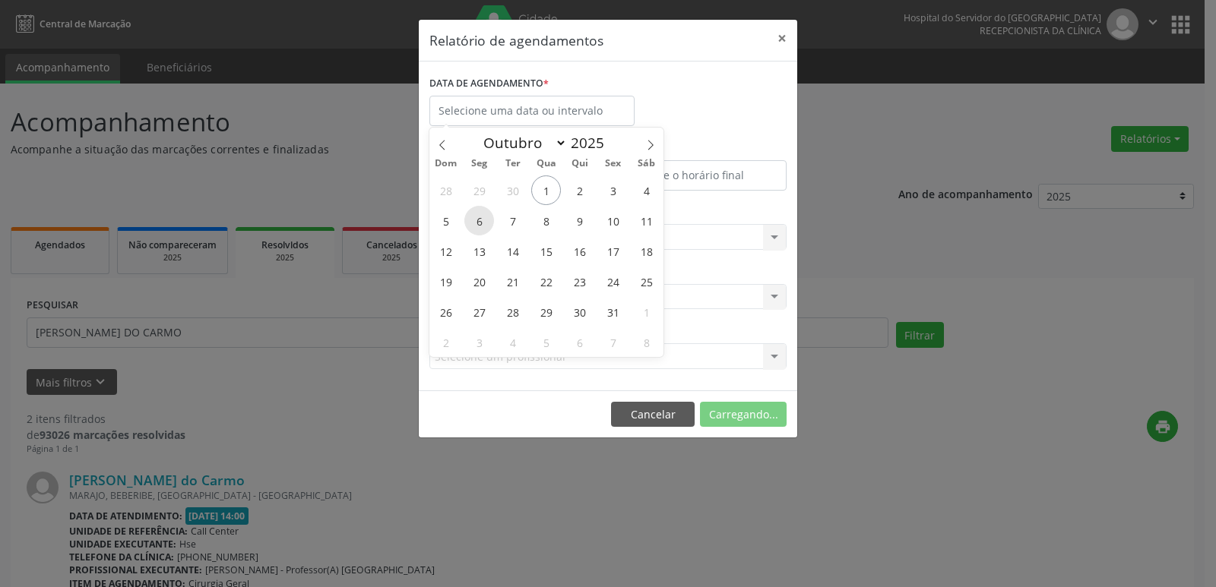
click at [479, 222] on span "6" at bounding box center [479, 221] width 30 height 30
type input "[DATE]"
click at [479, 222] on span "6" at bounding box center [479, 221] width 30 height 30
select select "9"
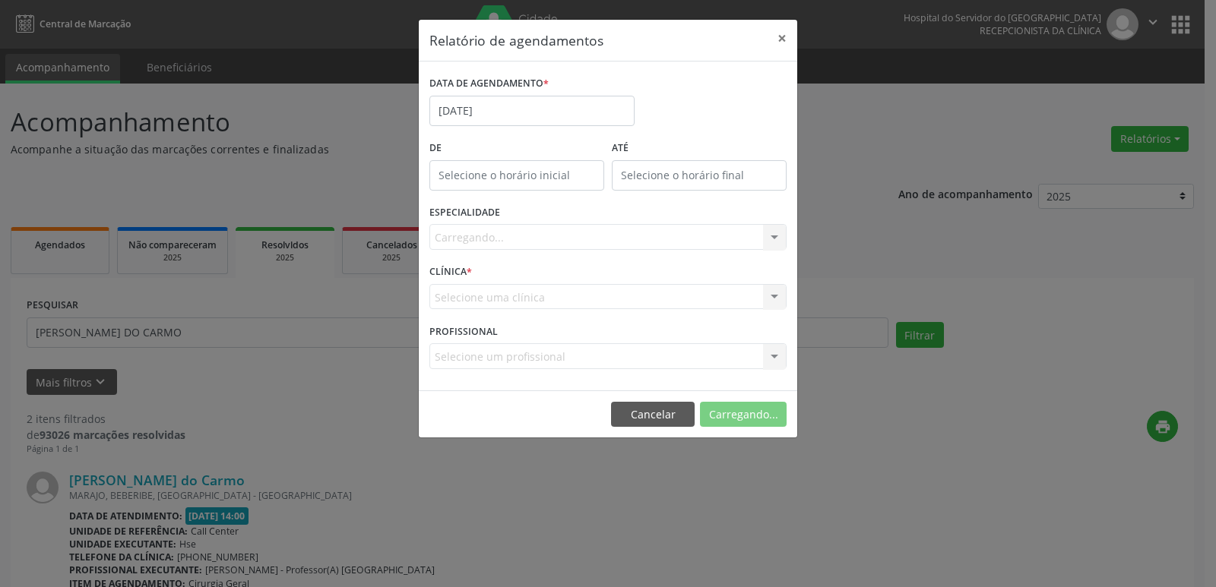
click at [479, 222] on label "ESPECIALIDADE" at bounding box center [464, 213] width 71 height 24
click at [482, 111] on input "[DATE]" at bounding box center [531, 111] width 205 height 30
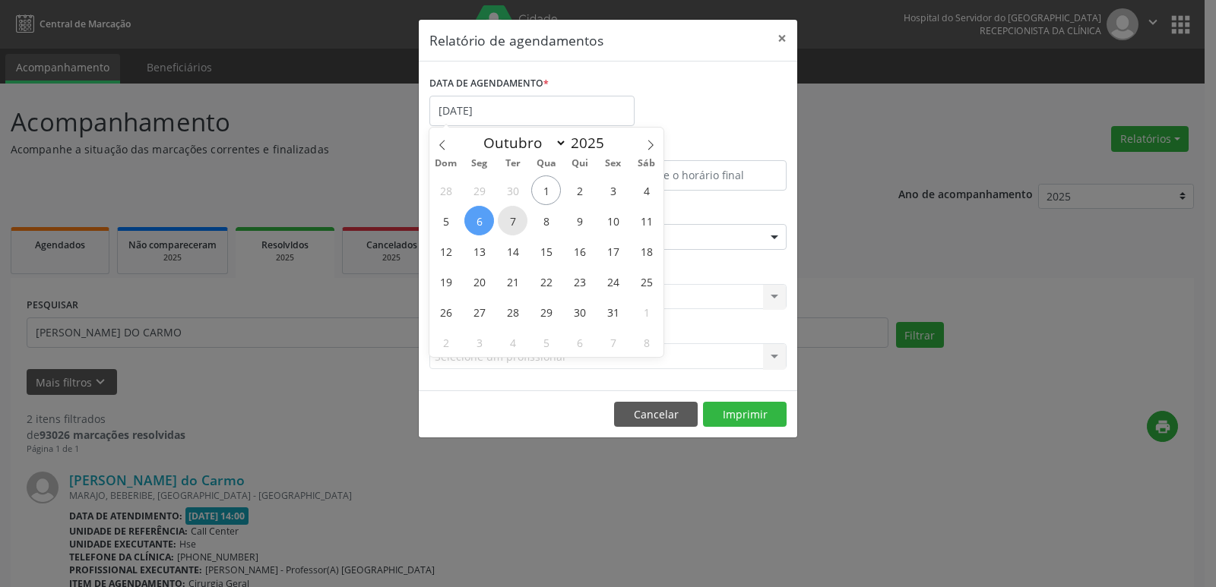
drag, startPoint x: 490, startPoint y: 218, endPoint x: 510, endPoint y: 219, distance: 19.8
click at [510, 219] on div "28 29 30 1 2 3 4 5 6 7 8 9 10 11 12 13 14 15 16 17 18 19 20 21 22 23 24 25 26 2…" at bounding box center [546, 266] width 234 height 182
click at [480, 223] on span "6" at bounding box center [479, 221] width 30 height 30
type input "[DATE]"
drag, startPoint x: 480, startPoint y: 223, endPoint x: 620, endPoint y: 220, distance: 139.9
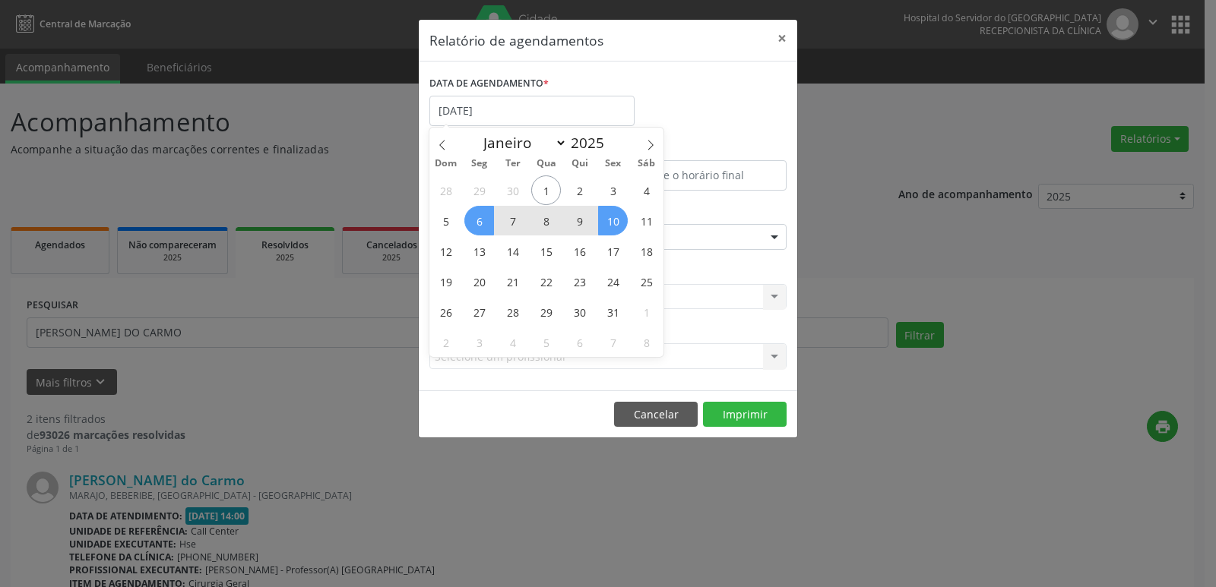
click at [620, 220] on div "28 29 30 1 2 3 4 5 6 7 8 9 10 11 12 13 14 15 16 17 18 19 20 21 22 23 24 25 26 2…" at bounding box center [546, 266] width 234 height 182
click at [620, 220] on span "10" at bounding box center [613, 221] width 30 height 30
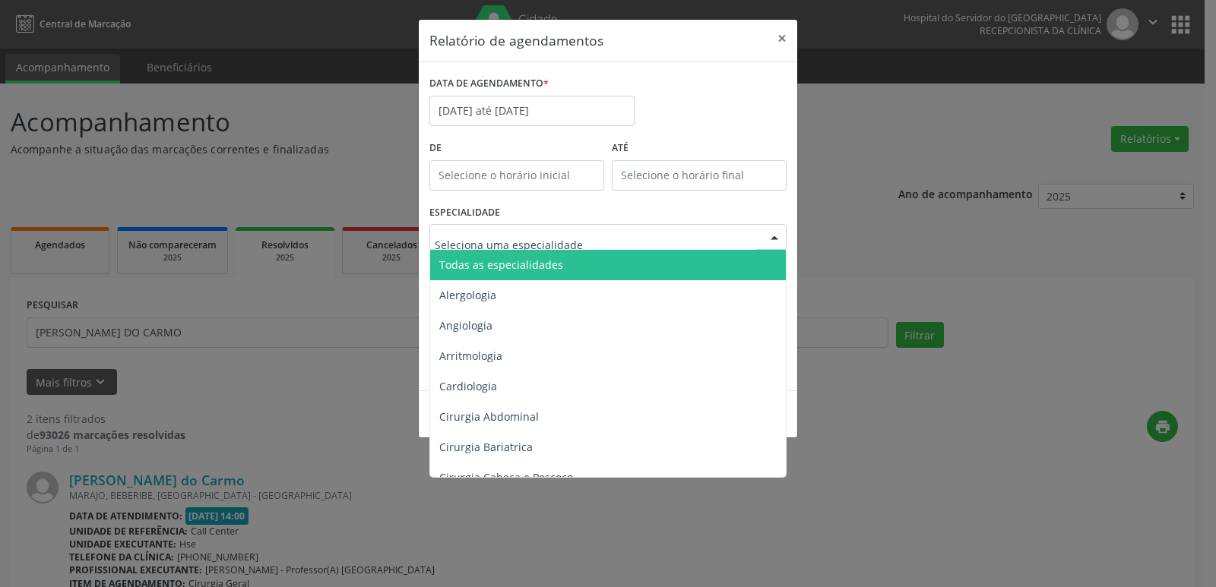
click at [775, 238] on div at bounding box center [774, 238] width 23 height 26
click at [596, 271] on span "Todas as especialidades" at bounding box center [609, 265] width 358 height 30
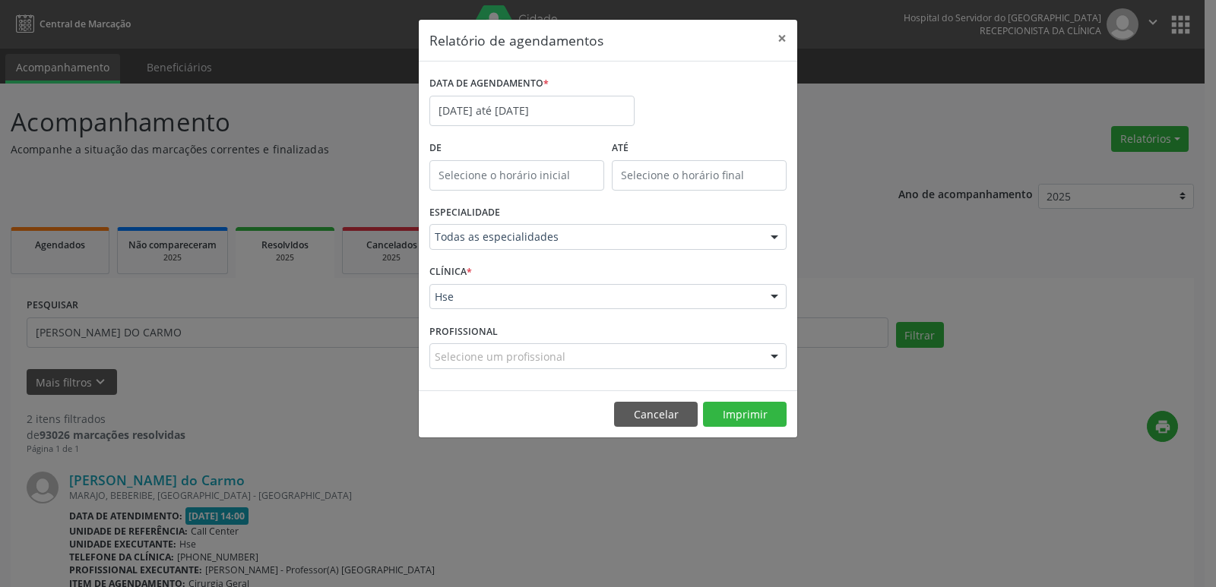
click at [776, 298] on div at bounding box center [774, 298] width 23 height 26
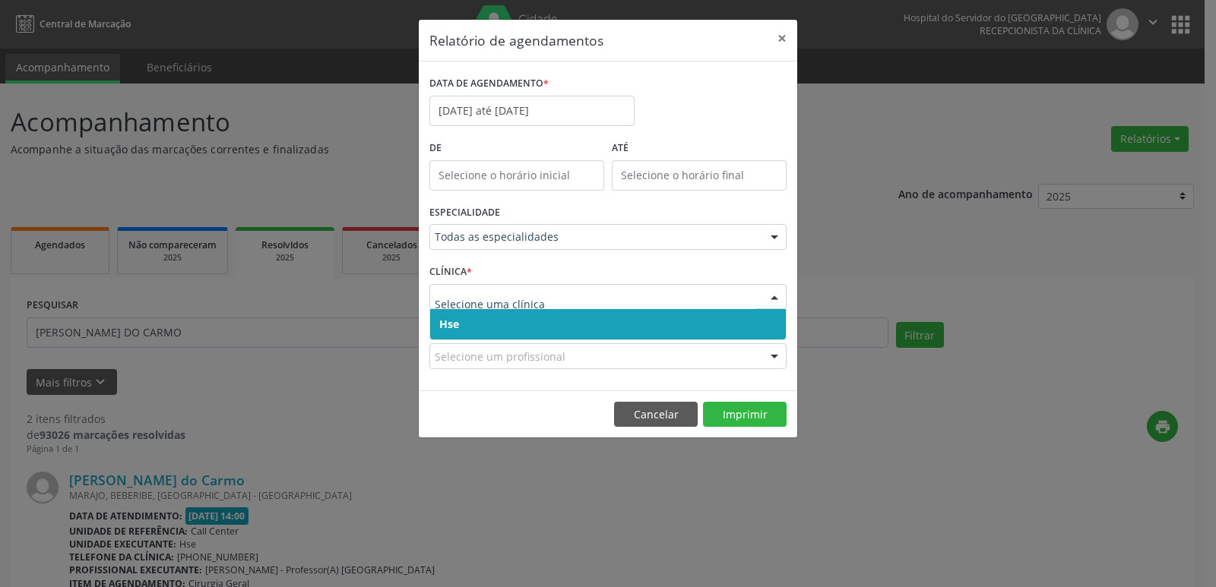
click at [595, 325] on span "Hse" at bounding box center [608, 324] width 356 height 30
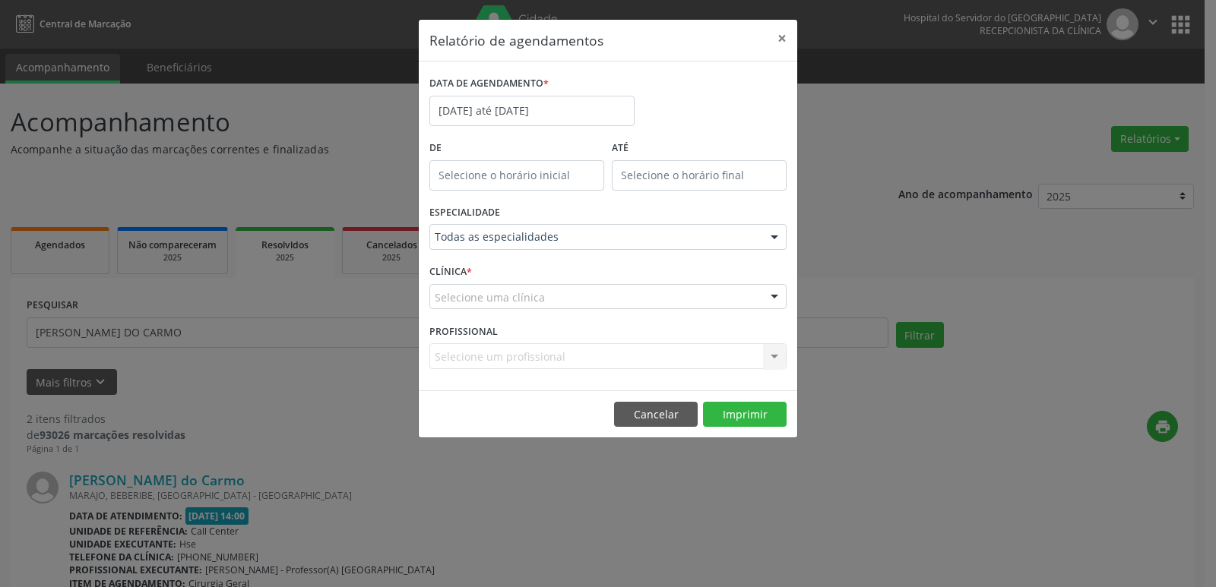
click at [781, 293] on div at bounding box center [774, 298] width 23 height 26
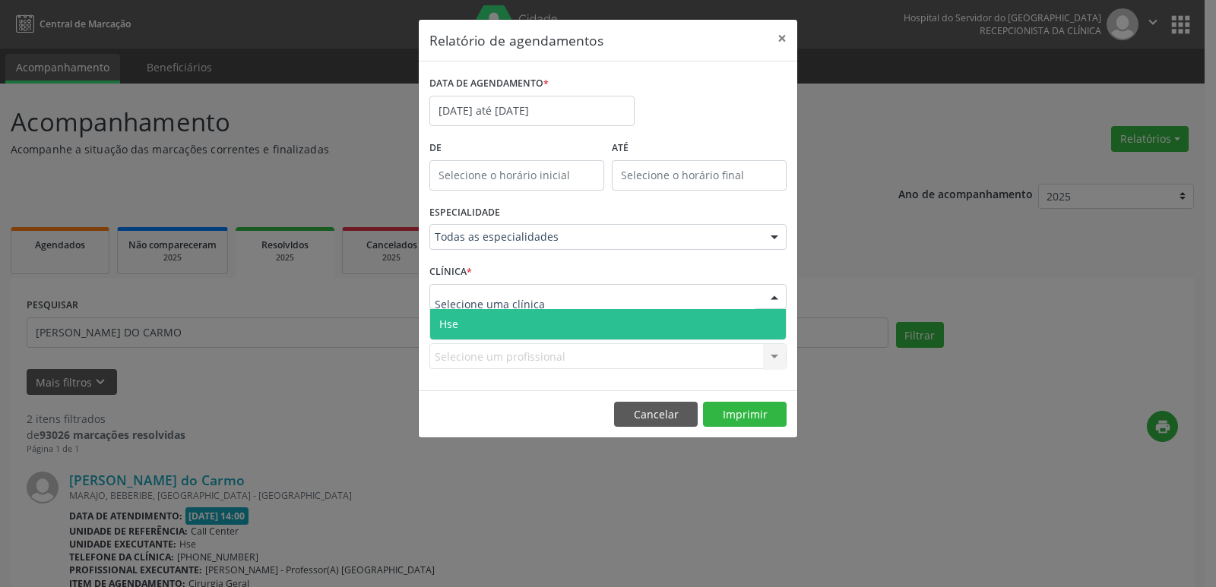
click at [578, 325] on span "Hse" at bounding box center [608, 324] width 356 height 30
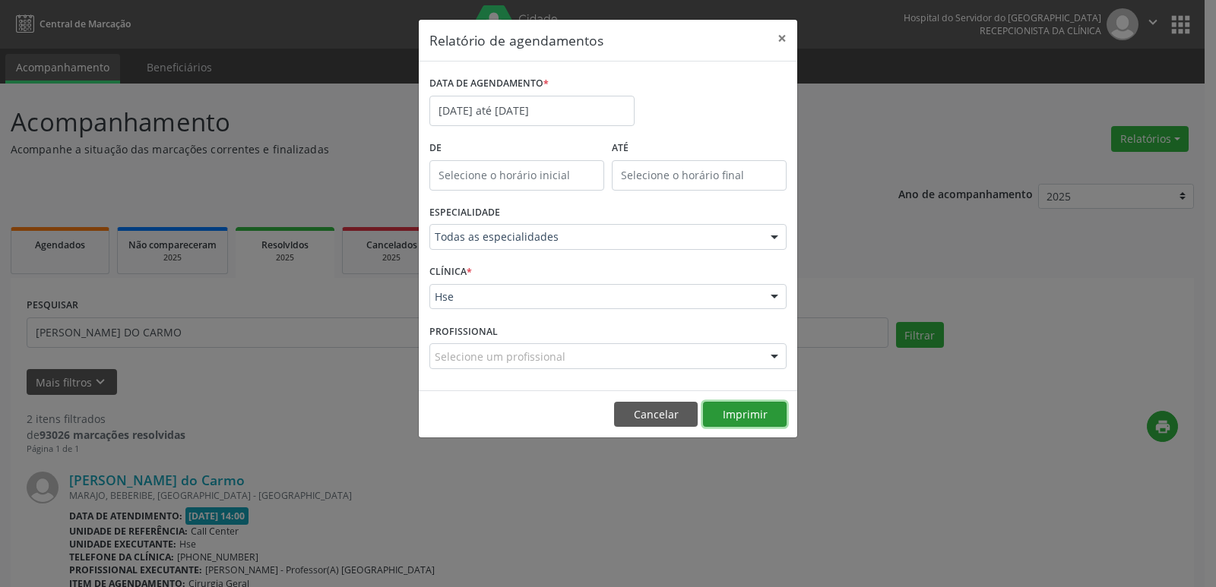
click at [752, 414] on button "Imprimir" at bounding box center [745, 415] width 84 height 26
click at [783, 36] on button "×" at bounding box center [782, 38] width 30 height 37
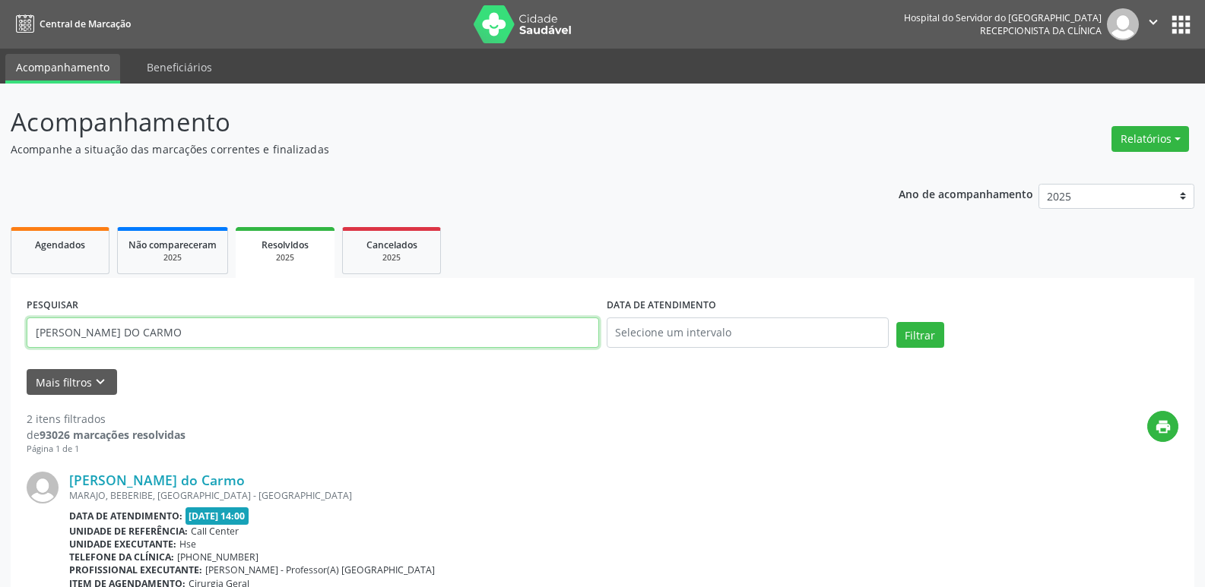
click at [199, 333] on input "[PERSON_NAME] DO CARMO" at bounding box center [313, 333] width 572 height 30
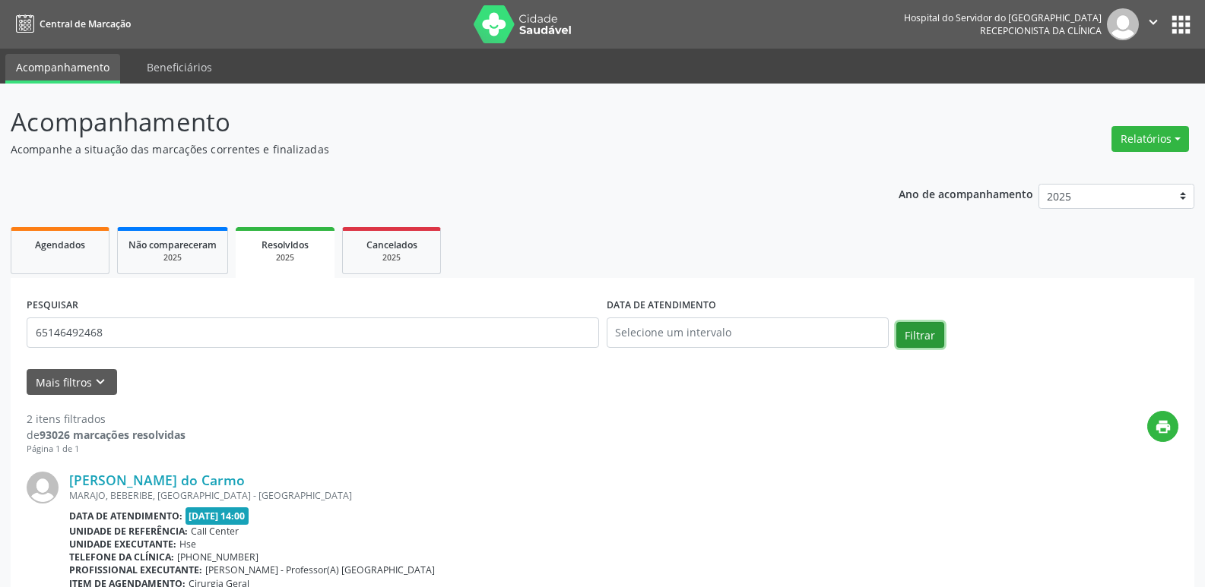
click at [915, 336] on button "Filtrar" at bounding box center [920, 335] width 48 height 26
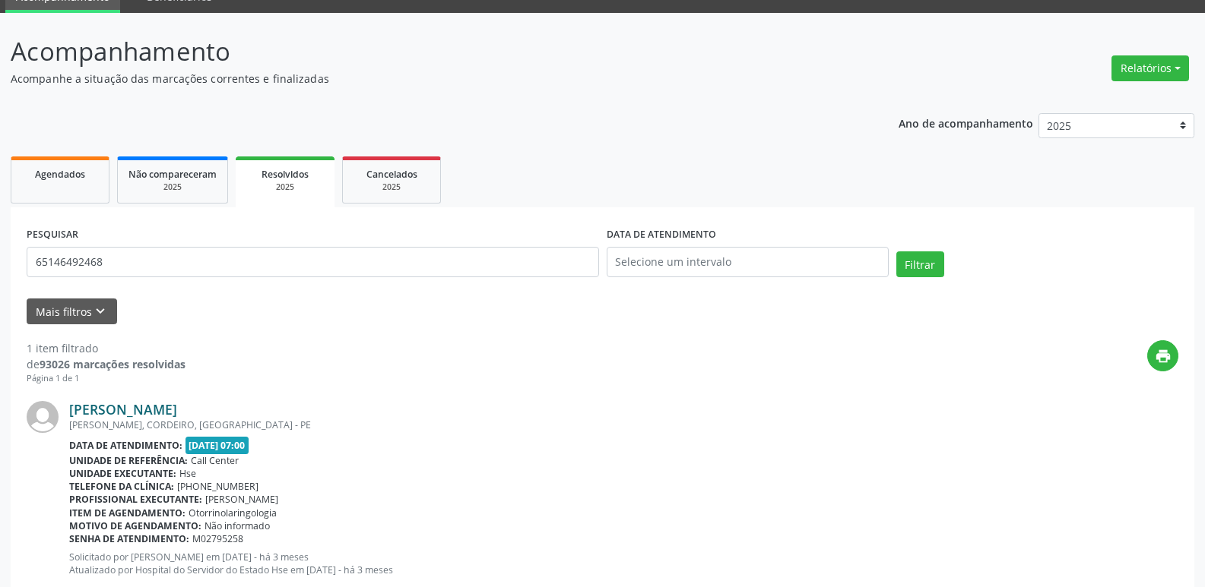
scroll to position [113, 0]
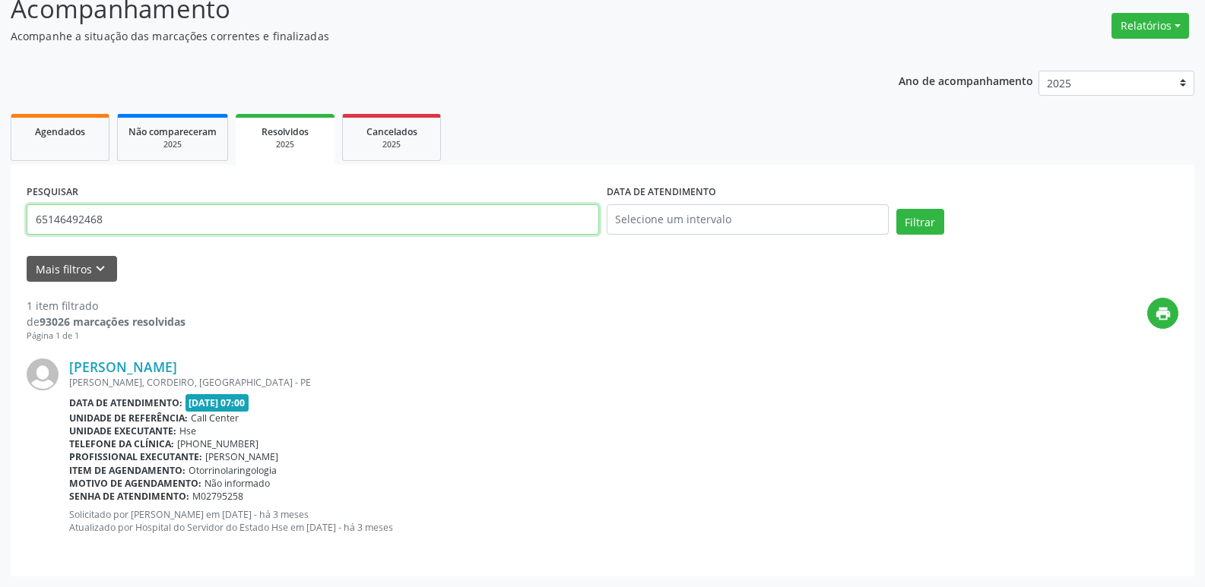
click at [109, 229] on input "65146492468" at bounding box center [313, 219] width 572 height 30
type input "02257034406"
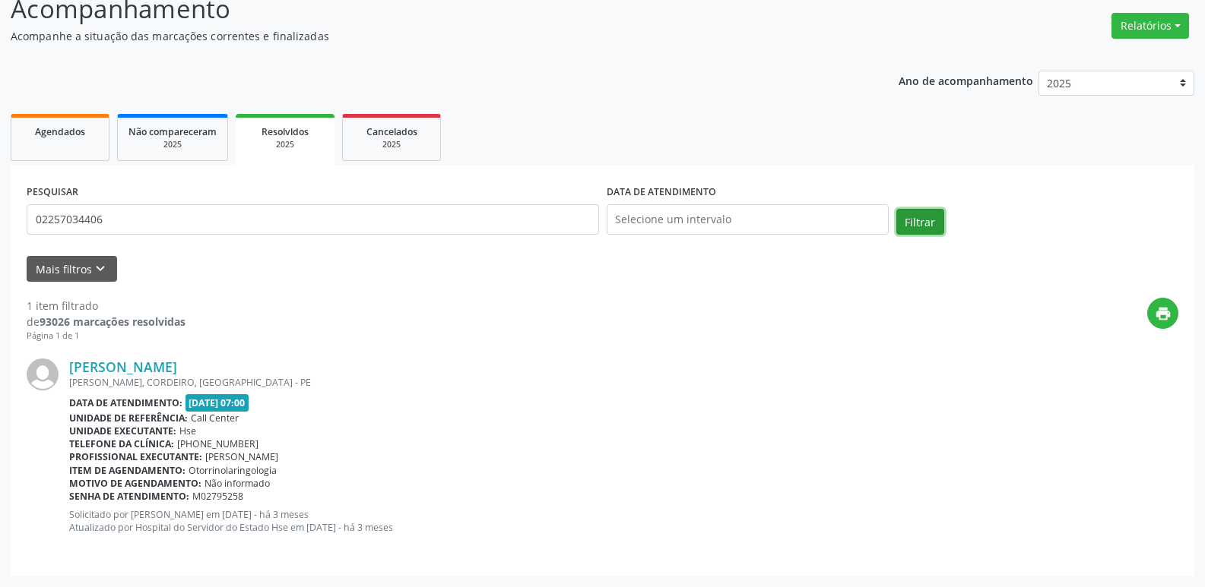
click at [910, 220] on button "Filtrar" at bounding box center [920, 222] width 48 height 26
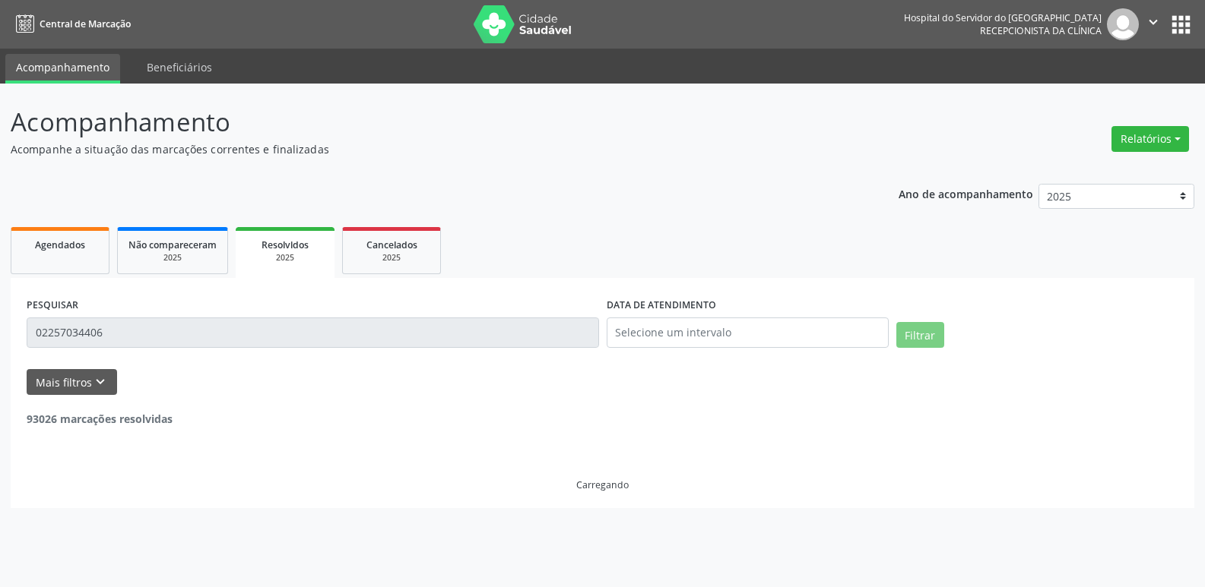
scroll to position [0, 0]
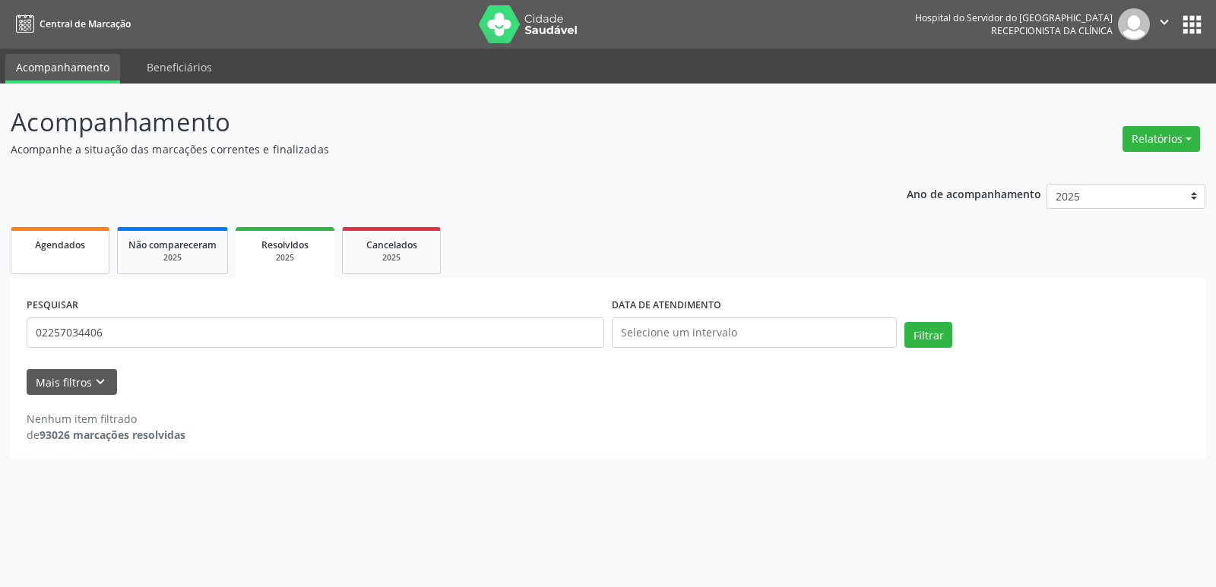
click at [76, 251] on span "Agendados" at bounding box center [60, 245] width 50 height 13
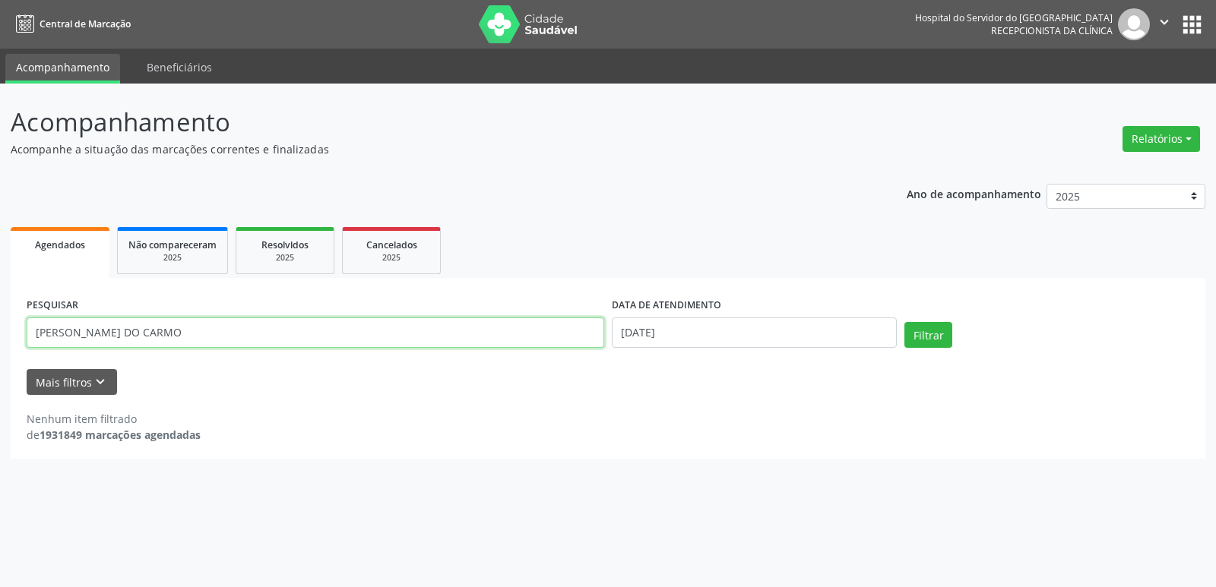
click at [293, 336] on input "[PERSON_NAME] DO CARMO" at bounding box center [316, 333] width 578 height 30
type input "0"
click at [127, 328] on input "65146492468" at bounding box center [316, 333] width 578 height 30
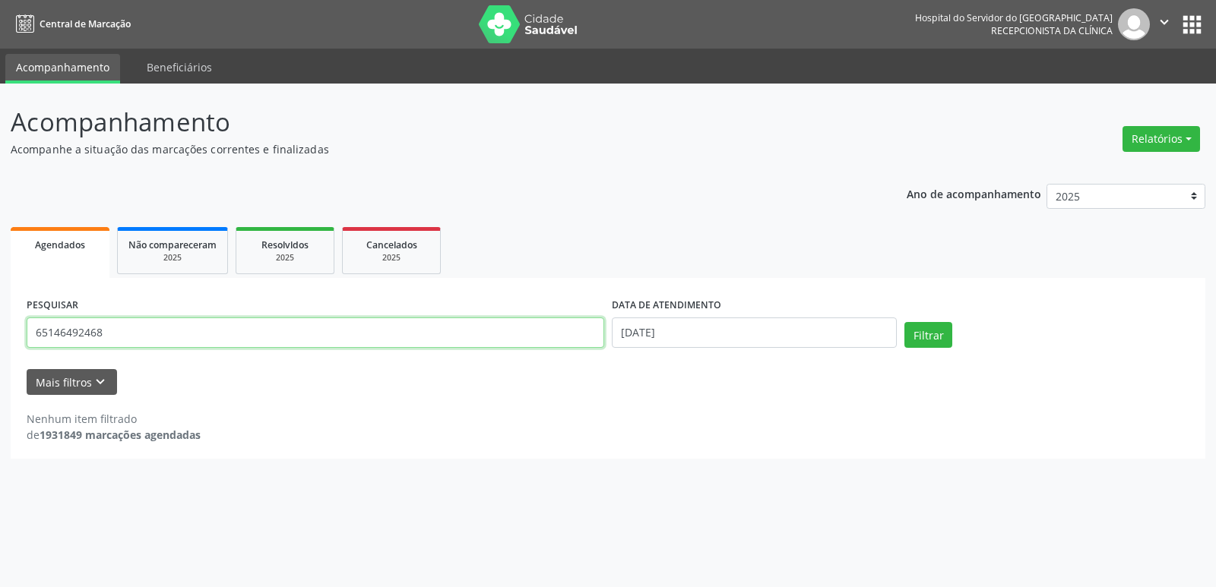
click at [127, 328] on input "65146492468" at bounding box center [316, 333] width 578 height 30
type input "65146492468"
click at [912, 334] on button "Filtrar" at bounding box center [928, 335] width 48 height 26
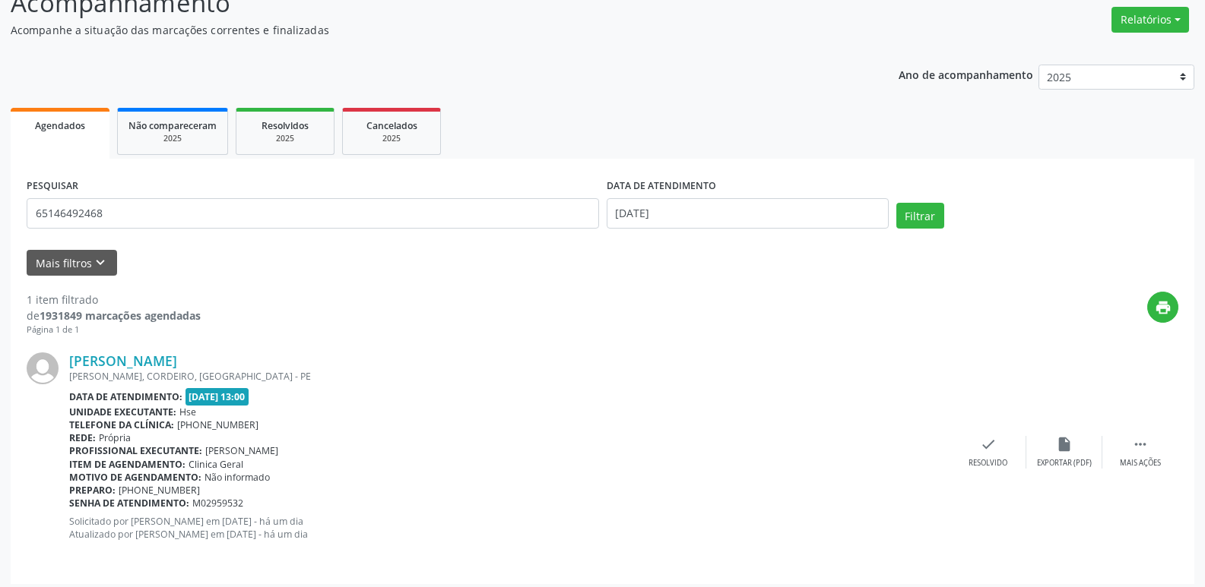
scroll to position [127, 0]
